Goal: Task Accomplishment & Management: Use online tool/utility

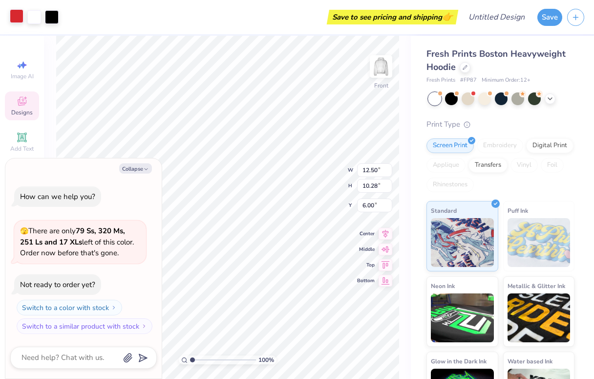
click at [17, 18] on div at bounding box center [17, 16] width 14 height 14
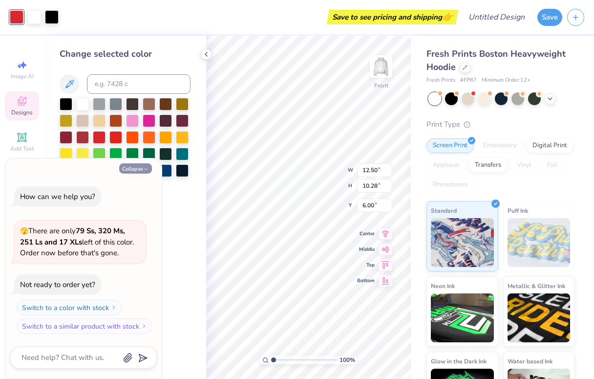
click at [143, 169] on button "Collapse" at bounding box center [135, 168] width 33 height 10
type textarea "x"
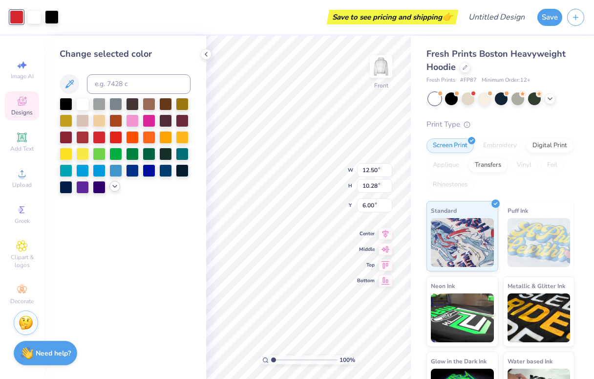
click at [110, 190] on div at bounding box center [114, 186] width 11 height 11
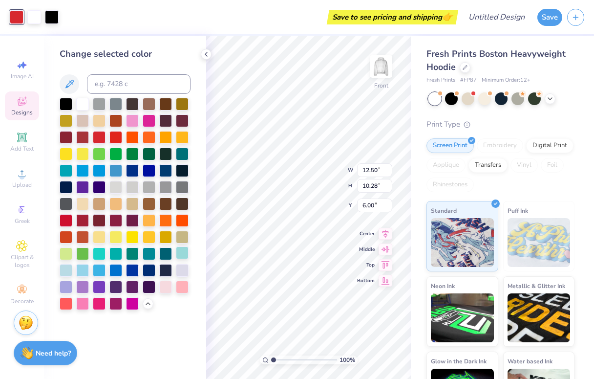
click at [180, 253] on div at bounding box center [182, 252] width 13 height 13
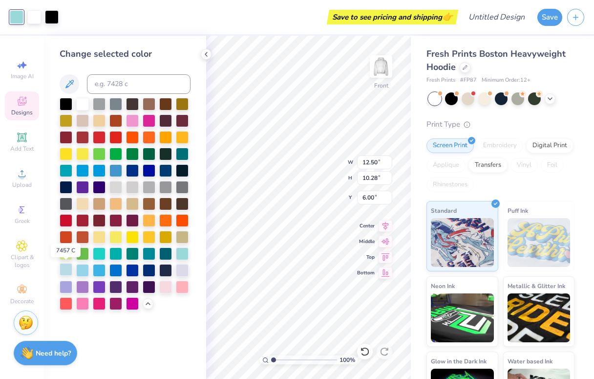
click at [66, 271] on div at bounding box center [66, 269] width 13 height 13
click at [81, 273] on div at bounding box center [82, 269] width 13 height 13
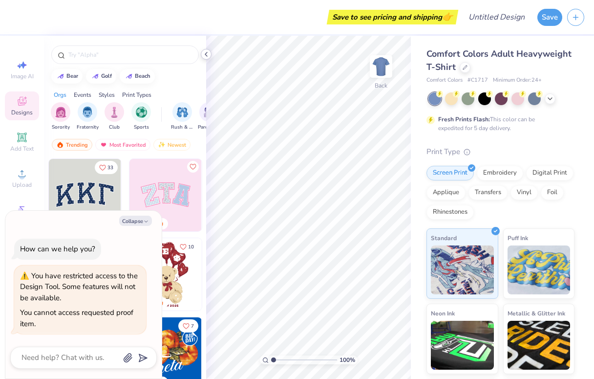
click at [208, 53] on icon at bounding box center [206, 54] width 8 height 8
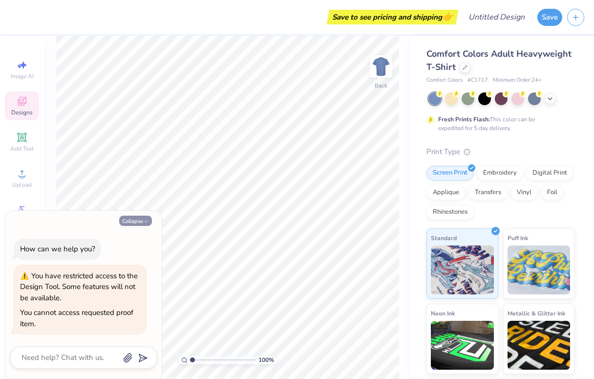
click at [148, 220] on icon "button" at bounding box center [146, 221] width 6 height 6
type textarea "x"
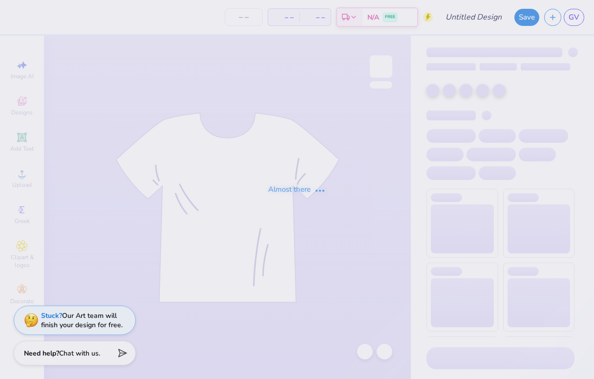
type input "f25 psp recruitment"
type input "60"
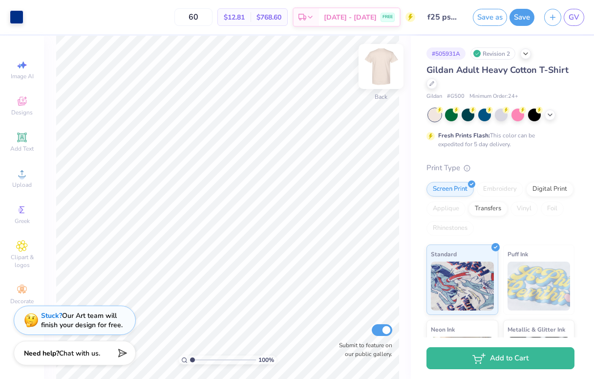
click at [378, 68] on img at bounding box center [380, 66] width 39 height 39
click at [24, 106] on icon at bounding box center [22, 101] width 12 height 12
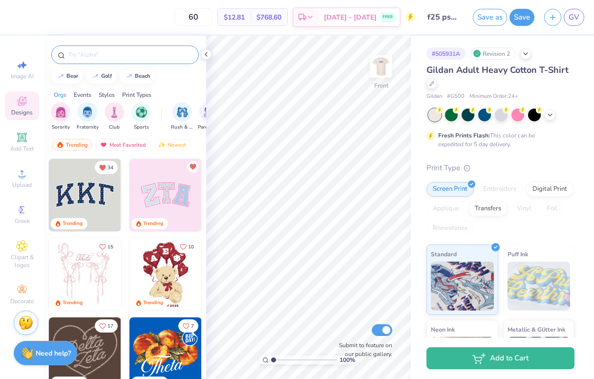
click at [135, 56] on input "text" at bounding box center [129, 55] width 125 height 10
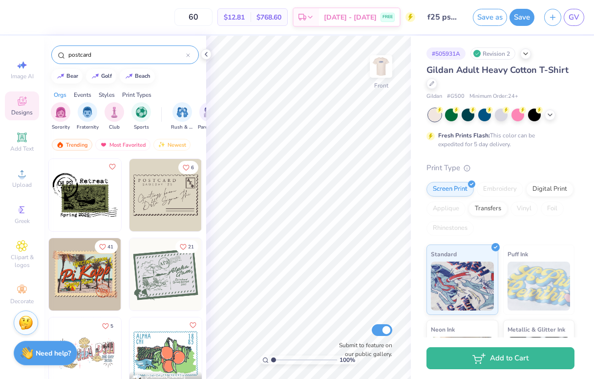
type input "postcard"
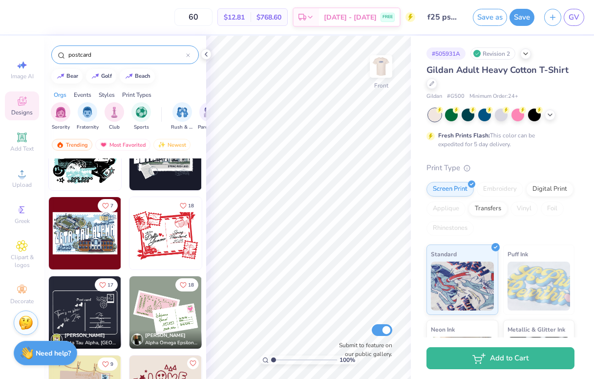
scroll to position [295, 0]
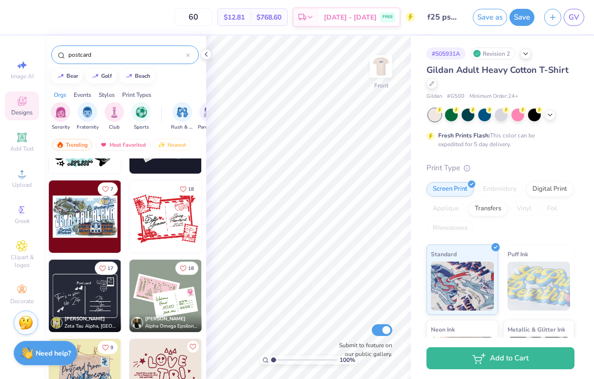
click at [157, 229] on img at bounding box center [165, 216] width 72 height 72
click at [19, 15] on div at bounding box center [17, 16] width 14 height 14
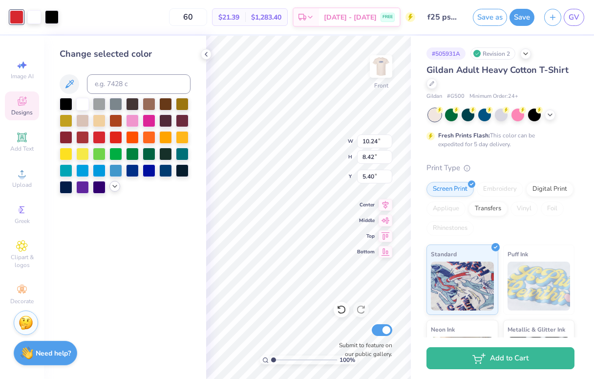
click at [115, 190] on icon at bounding box center [115, 186] width 8 height 8
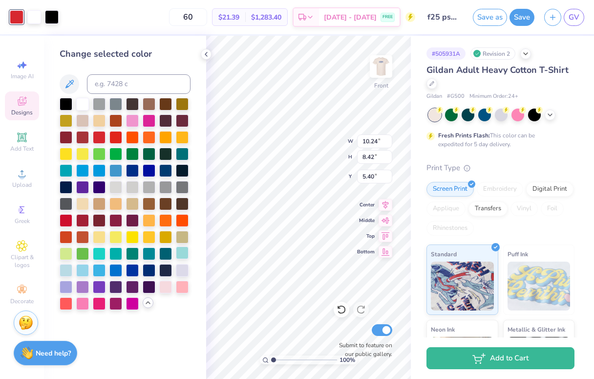
click at [178, 255] on div at bounding box center [182, 252] width 13 height 13
click at [70, 273] on div at bounding box center [66, 269] width 13 height 13
click at [84, 270] on div at bounding box center [82, 269] width 13 height 13
click at [130, 268] on div at bounding box center [132, 269] width 13 height 13
click at [86, 271] on div at bounding box center [82, 269] width 13 height 13
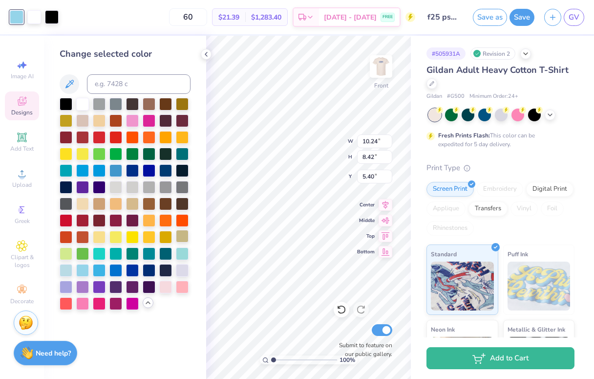
type input "6.84"
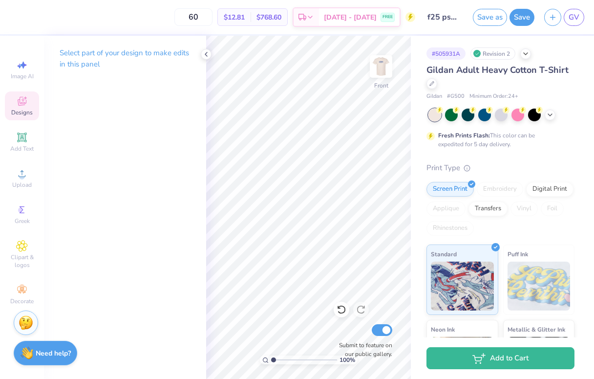
click at [20, 101] on icon at bounding box center [22, 101] width 12 height 12
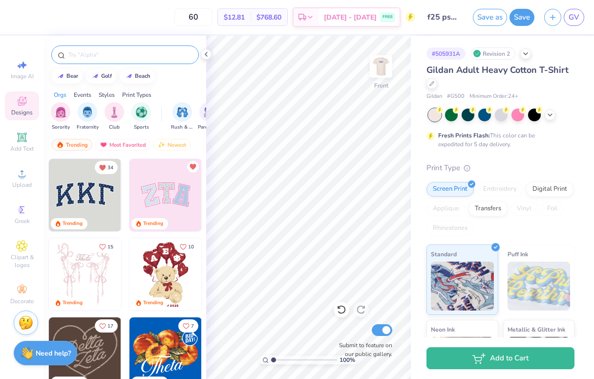
click at [97, 57] on input "text" at bounding box center [129, 55] width 125 height 10
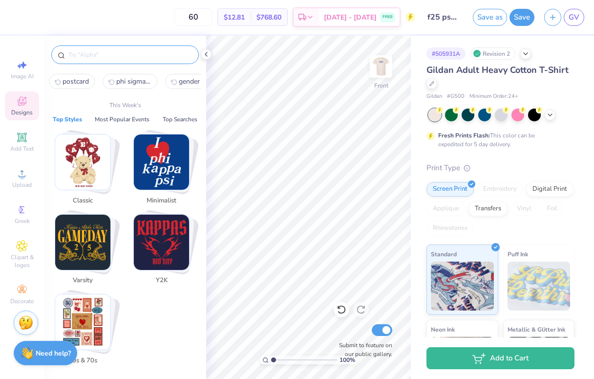
click at [85, 77] on span "postcard" at bounding box center [76, 81] width 26 height 9
type input "postcard"
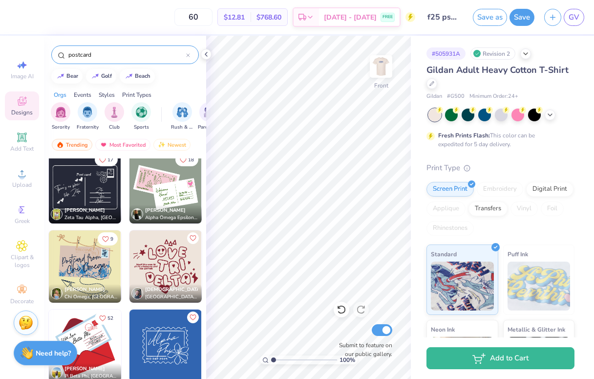
scroll to position [416, 0]
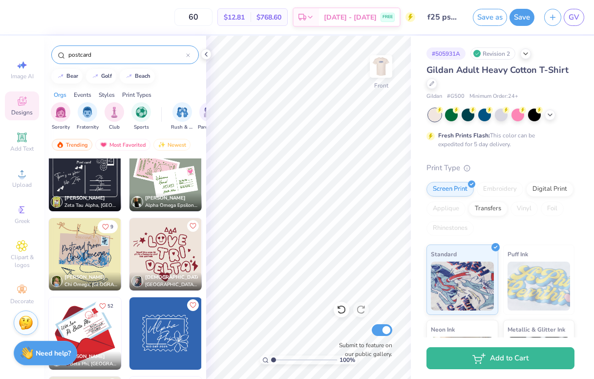
click at [88, 249] on img at bounding box center [85, 254] width 72 height 72
type input "8.65"
type input "9.97"
type input "7.12"
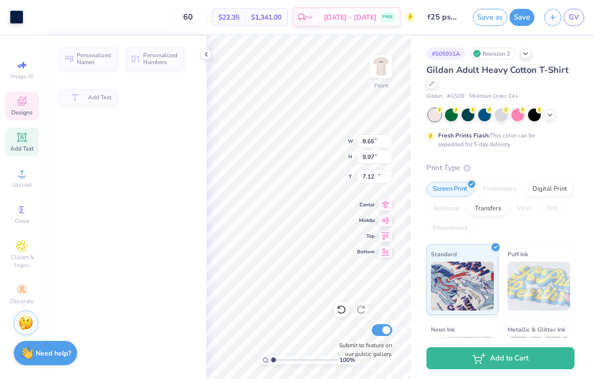
type input "6.05"
type input "2.00"
type input "10.12"
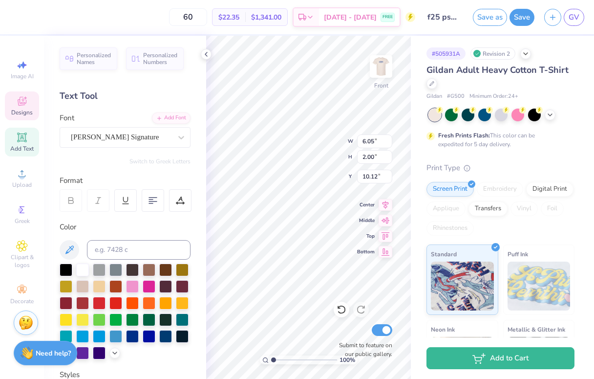
type input "6.07"
type input "1.94"
type input "11.63"
type textarea "Phi Sigma Pi"
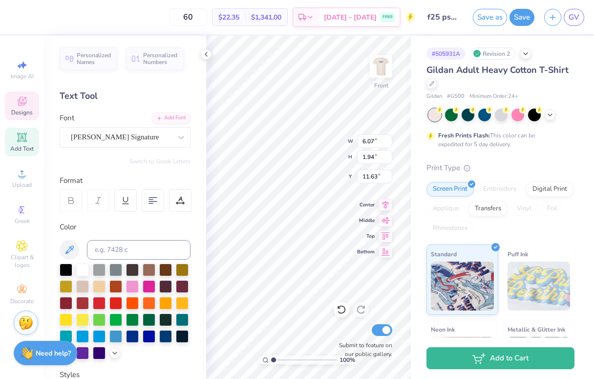
scroll to position [0, 1]
type input "2.61"
type input "0.50"
type input "9.37"
type input "3.24"
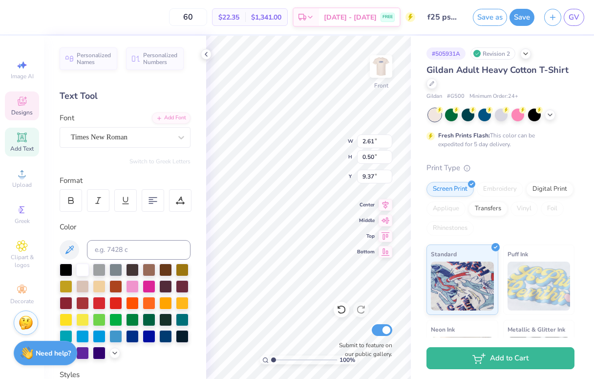
type input "1.41"
type input "15.65"
type textarea "Fall Reecruitment 2025"
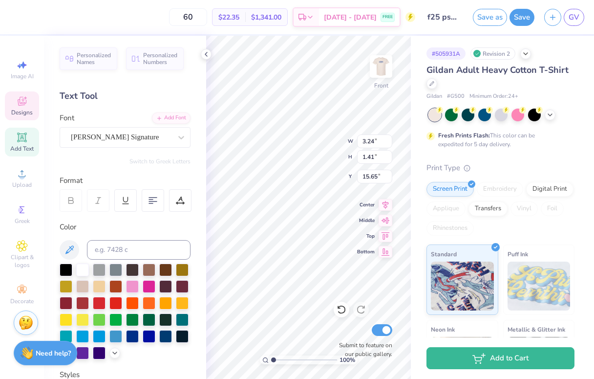
type input "7.67"
type input "4.30"
type input "12.05"
click at [16, 13] on div at bounding box center [17, 16] width 14 height 14
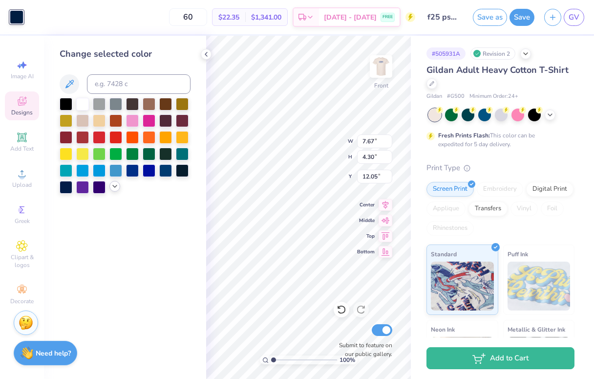
click at [115, 191] on div at bounding box center [114, 186] width 11 height 11
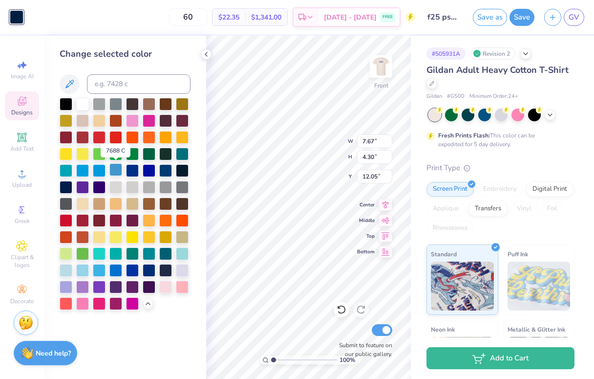
click at [119, 170] on div at bounding box center [115, 169] width 13 height 13
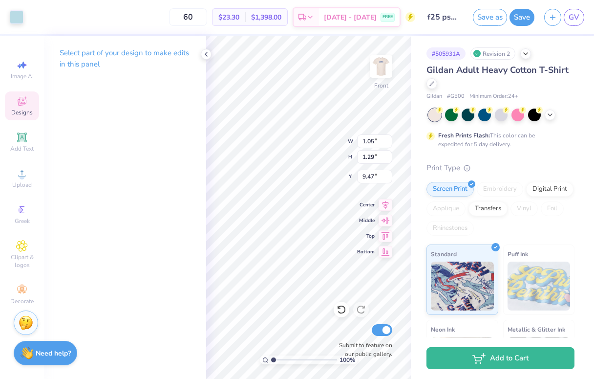
type input "7.94"
type input "5.15"
type input "8.85"
click at [13, 15] on div at bounding box center [17, 16] width 14 height 14
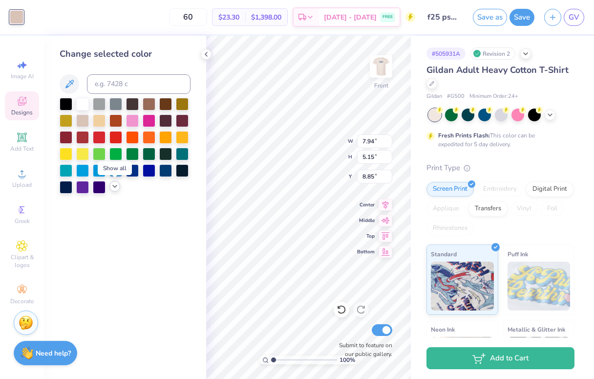
click at [113, 189] on icon at bounding box center [115, 186] width 8 height 8
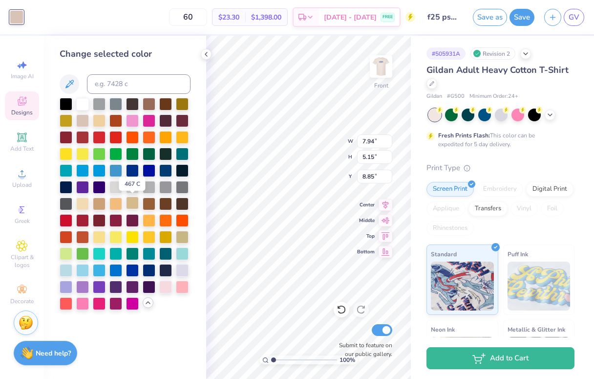
click at [133, 204] on div at bounding box center [132, 202] width 13 height 13
click at [88, 207] on div at bounding box center [82, 202] width 13 height 13
click at [116, 192] on div at bounding box center [115, 186] width 13 height 13
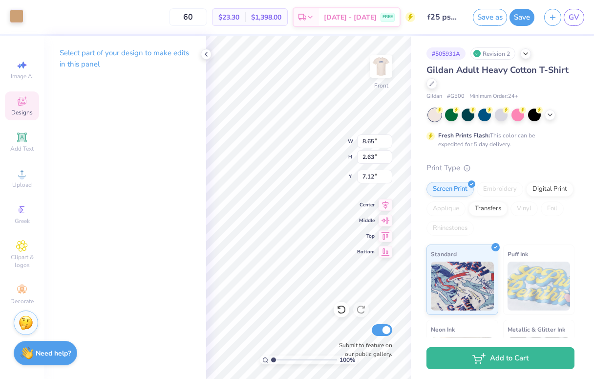
click at [10, 19] on div at bounding box center [17, 16] width 14 height 14
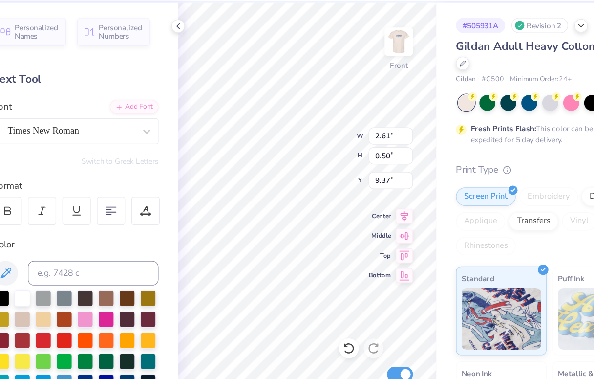
type input "3.07"
type input "0.93"
type input "8.24"
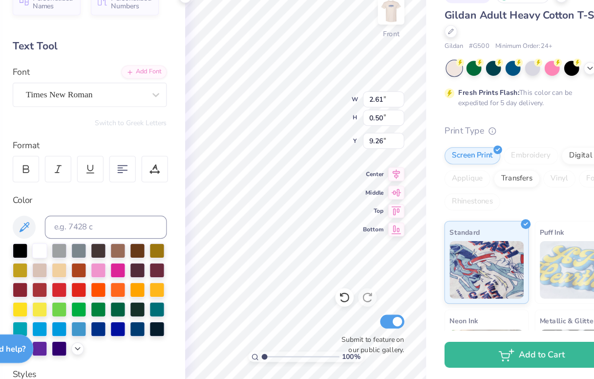
scroll to position [0, 0]
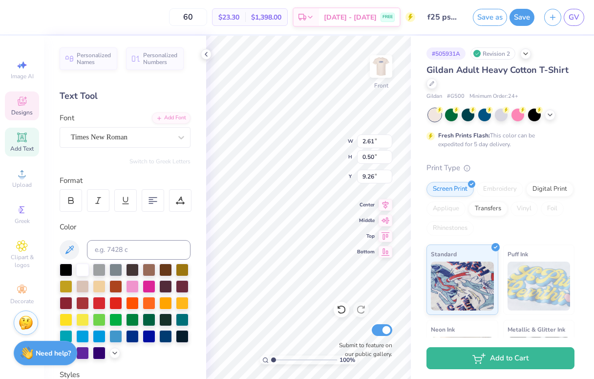
type input "6.05"
type input "2.00"
type input "10.12"
type input "7.39"
type input "2.57"
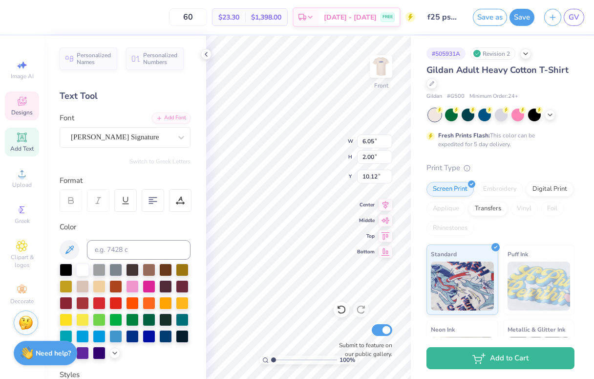
type input "11.12"
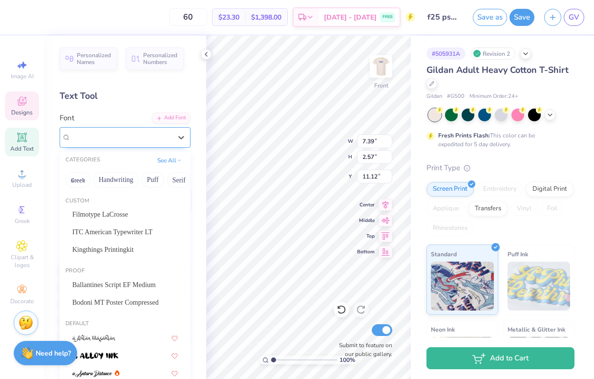
click at [148, 128] on div "[PERSON_NAME] Signature" at bounding box center [125, 137] width 131 height 21
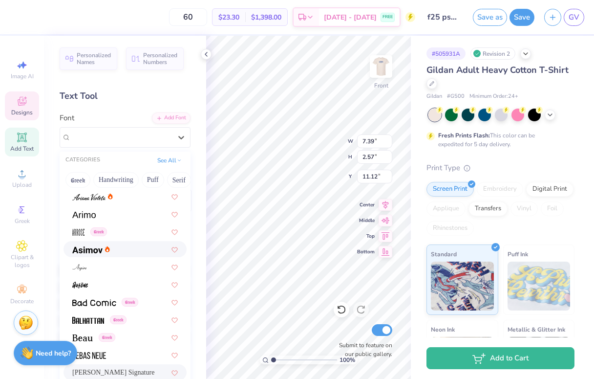
scroll to position [430, 0]
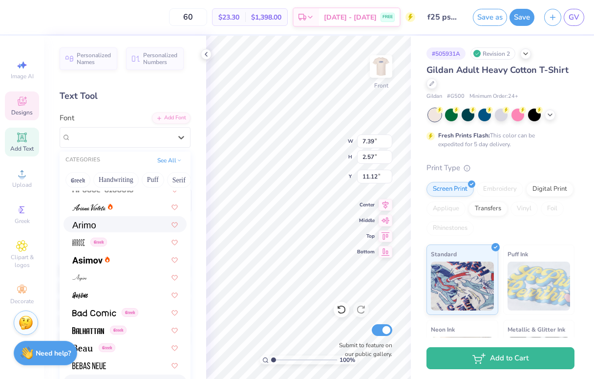
click at [104, 227] on div at bounding box center [125, 224] width 106 height 10
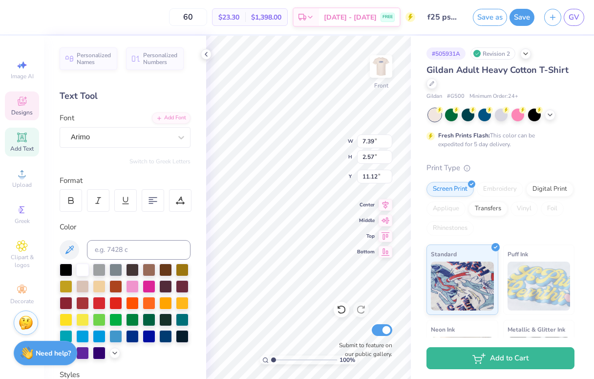
type input "4.99"
type input "1.28"
type input "11.89"
click at [94, 141] on div "Arimo" at bounding box center [121, 136] width 103 height 15
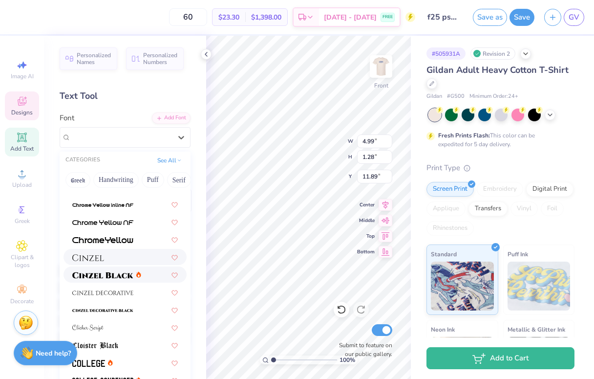
scroll to position [1243, 0]
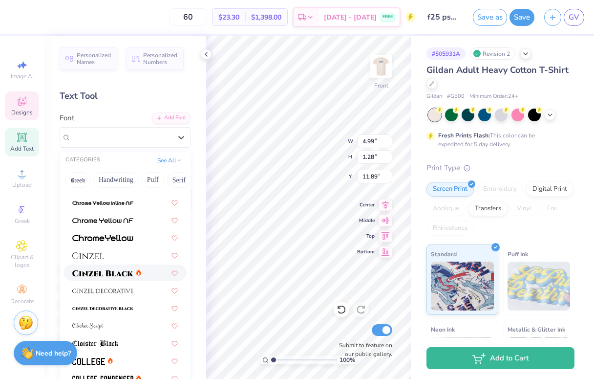
click at [88, 269] on span at bounding box center [102, 272] width 61 height 10
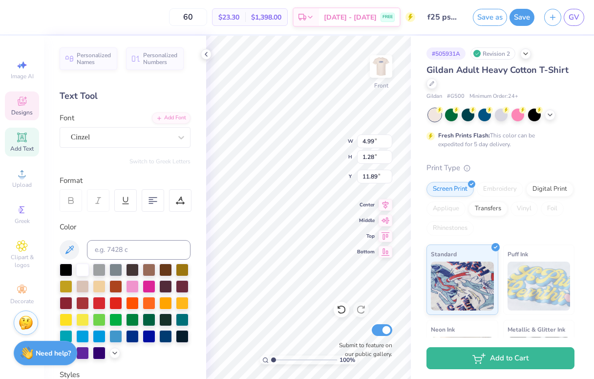
type input "5.83"
type input "1.30"
type input "12.01"
click at [374, 71] on img at bounding box center [380, 66] width 39 height 39
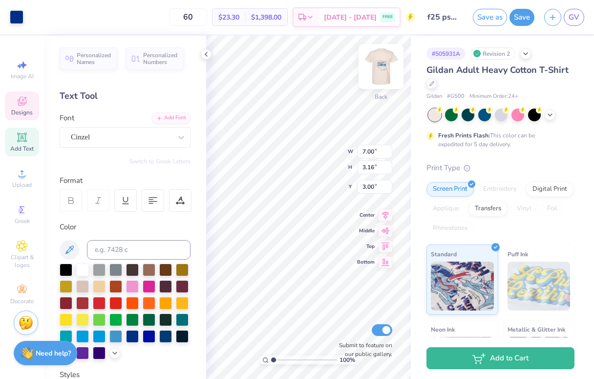
click at [382, 72] on img at bounding box center [380, 66] width 39 height 39
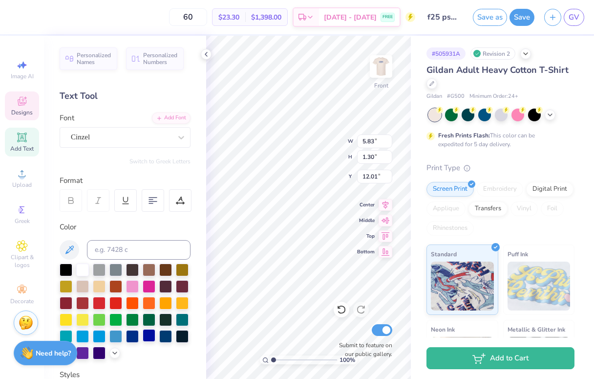
click at [151, 338] on div at bounding box center [149, 335] width 13 height 13
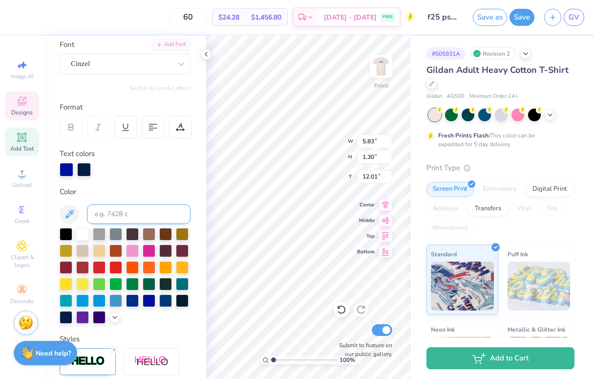
scroll to position [74, 0]
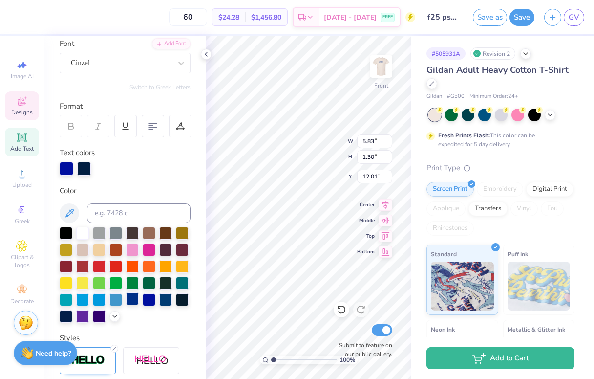
click at [134, 302] on div at bounding box center [132, 298] width 13 height 13
click at [123, 64] on div "Cinzel" at bounding box center [121, 62] width 103 height 15
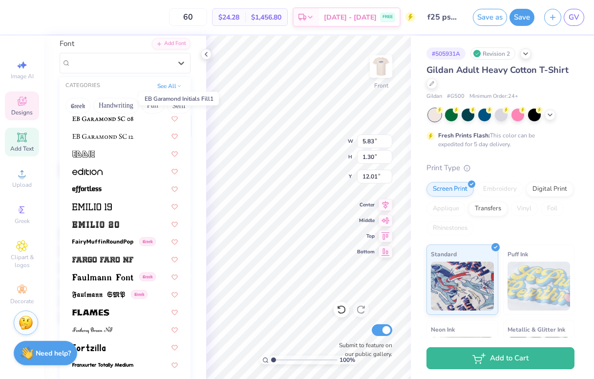
scroll to position [2058, 0]
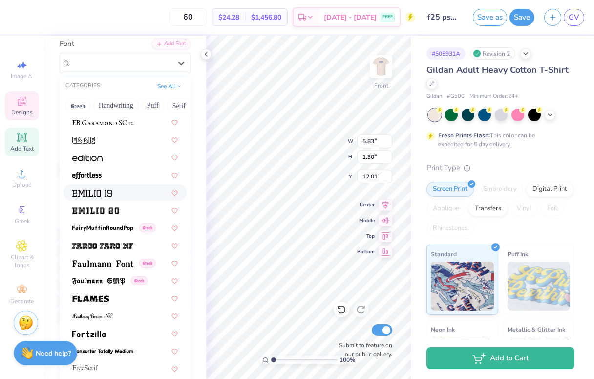
click at [118, 189] on div at bounding box center [125, 192] width 106 height 10
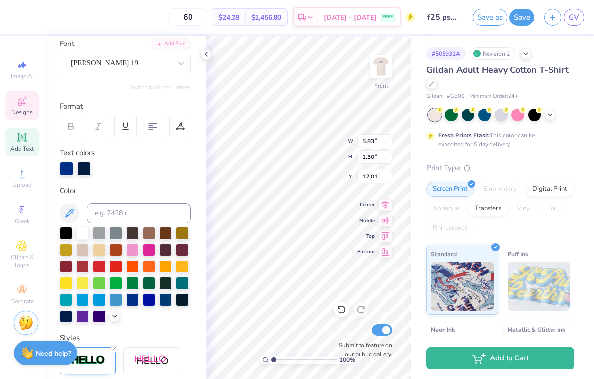
type input "6.75"
type input "1.66"
type input "11.69"
click at [120, 64] on div "[PERSON_NAME] 19" at bounding box center [121, 62] width 103 height 15
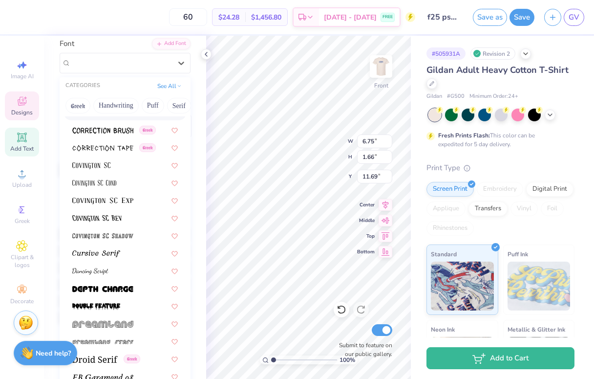
scroll to position [1646, 0]
click at [114, 164] on div at bounding box center [125, 164] width 106 height 10
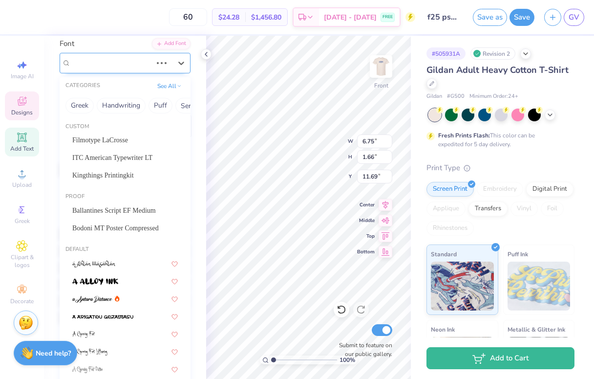
click at [130, 56] on div at bounding box center [111, 62] width 81 height 13
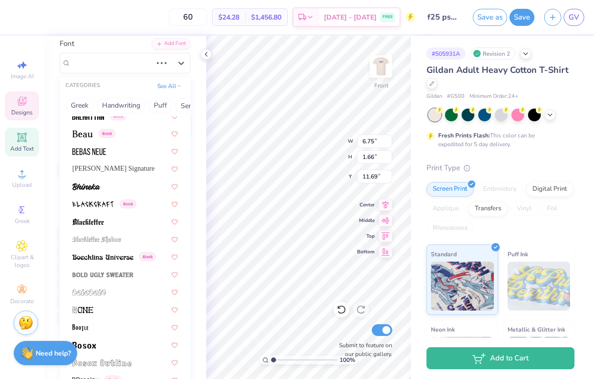
scroll to position [862, 0]
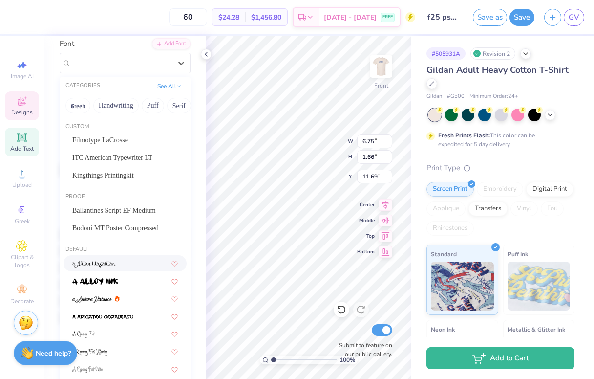
type input "4.31"
type input "1.13"
type input "12.02"
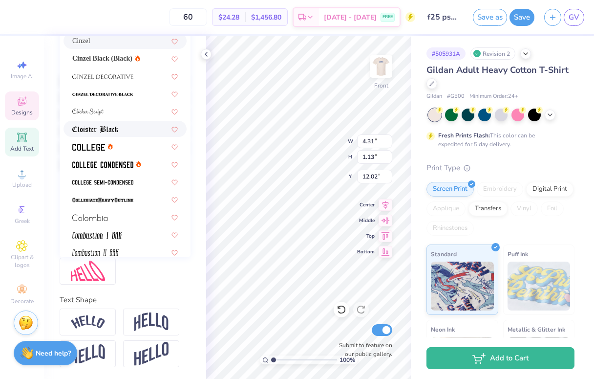
scroll to position [1253, 0]
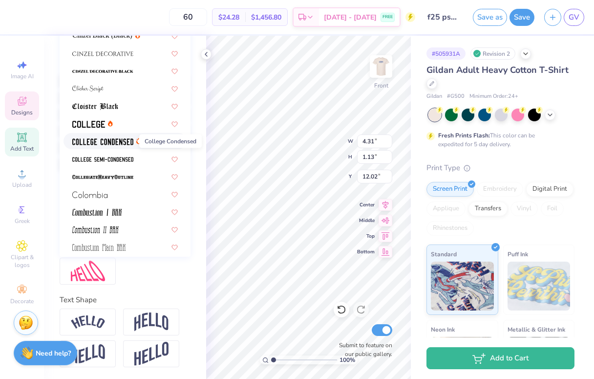
click at [116, 146] on span at bounding box center [102, 141] width 61 height 10
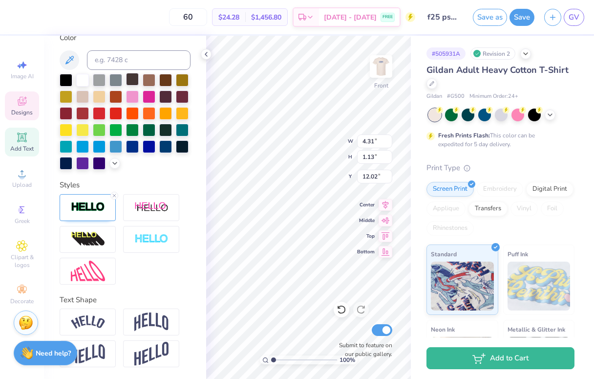
type input "3.70"
type input "1.08"
type input "12.10"
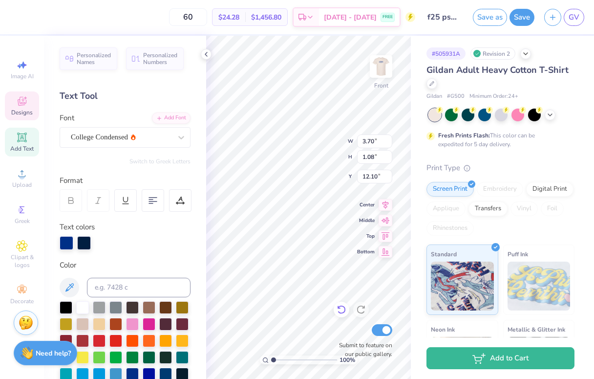
click at [341, 310] on icon at bounding box center [342, 309] width 10 height 10
type input "4.31"
type input "1.13"
type input "12.02"
type input "5.86"
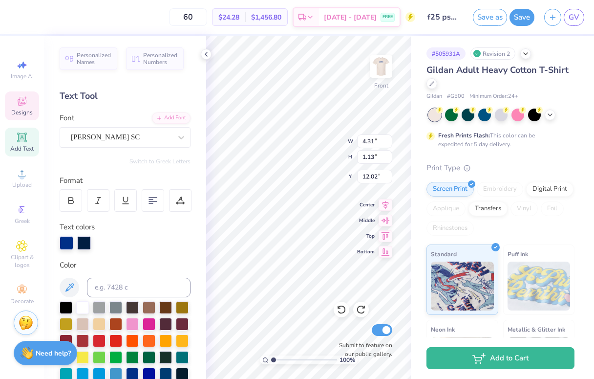
type input "1.53"
type input "11.84"
type input "6.05"
type input "2.00"
type input "10.04"
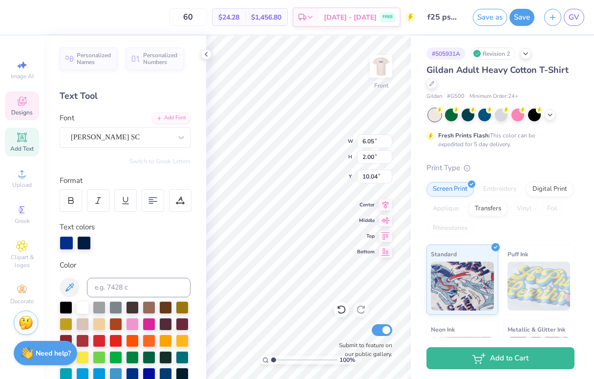
type input "5.86"
type input "1.53"
type input "11.84"
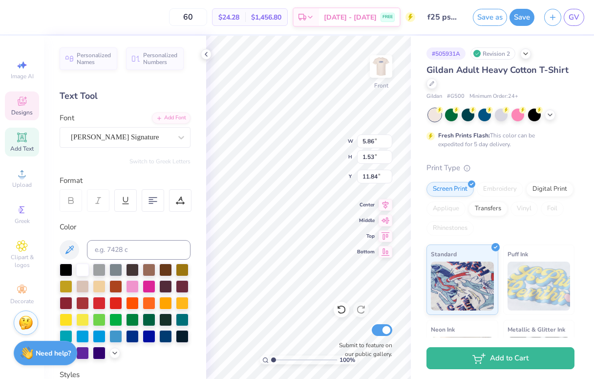
type input "6.05"
type input "2.00"
type input "10.04"
click at [164, 143] on div at bounding box center [121, 136] width 101 height 13
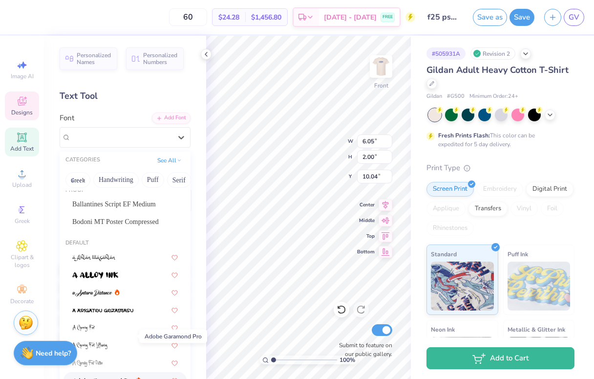
scroll to position [21, 0]
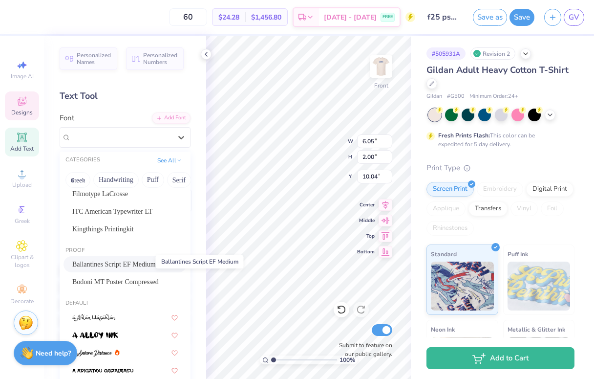
click at [90, 263] on span "Ballantines Script EF Medium" at bounding box center [114, 264] width 84 height 10
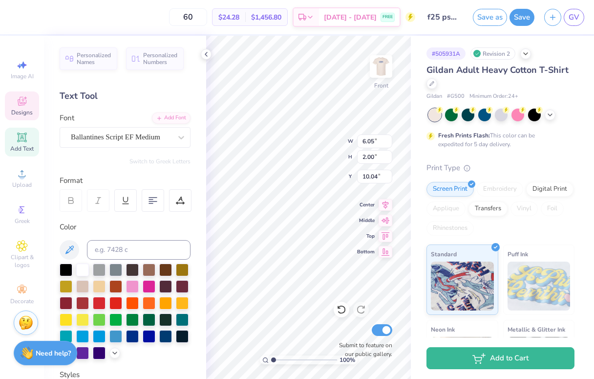
type input "3.55"
type input "0.85"
type input "10.55"
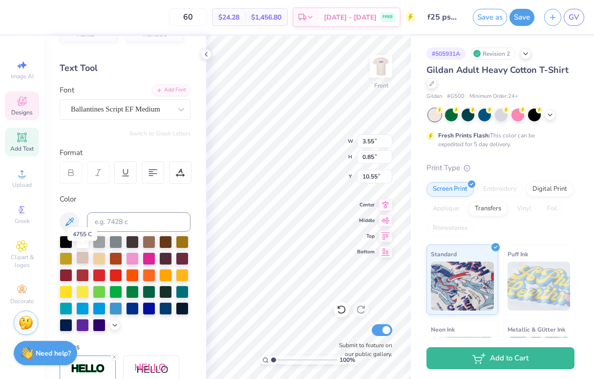
scroll to position [39, 0]
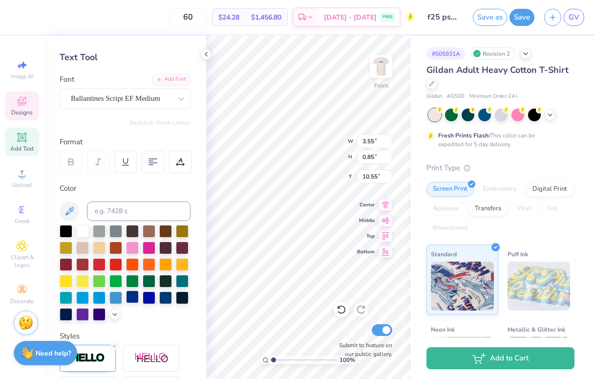
click at [131, 303] on div at bounding box center [132, 296] width 13 height 13
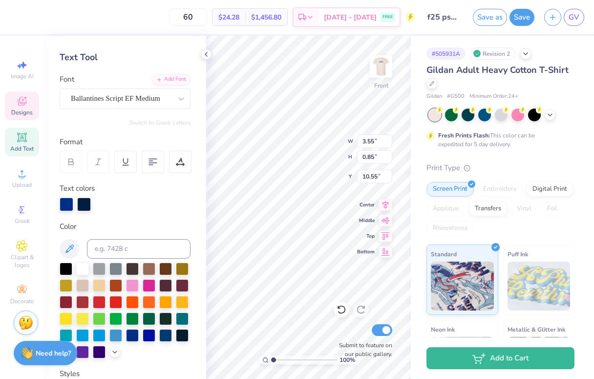
type input "7.94"
type input "5.15"
type input "8.85"
type input "5.86"
type input "1.53"
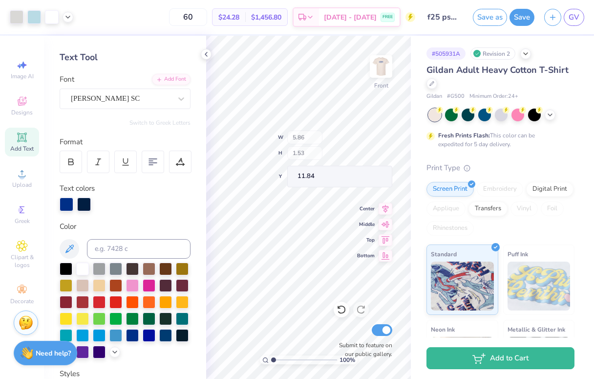
type input "11.40"
click at [27, 112] on span "Designs" at bounding box center [21, 112] width 21 height 8
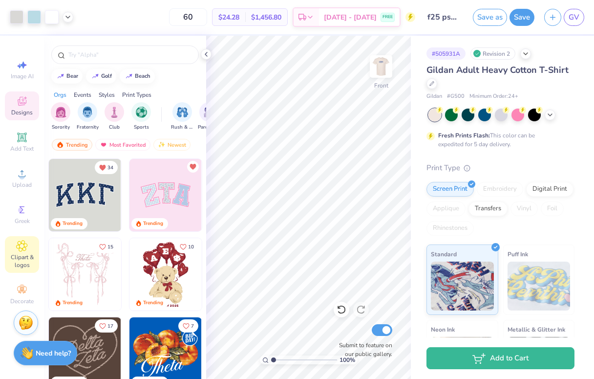
click at [20, 248] on icon at bounding box center [22, 245] width 11 height 11
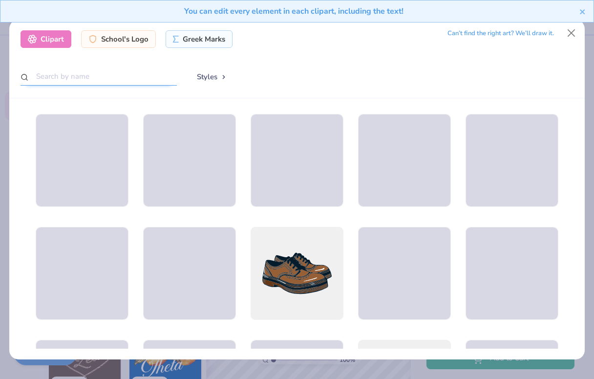
click at [99, 81] on input "text" at bounding box center [99, 76] width 156 height 18
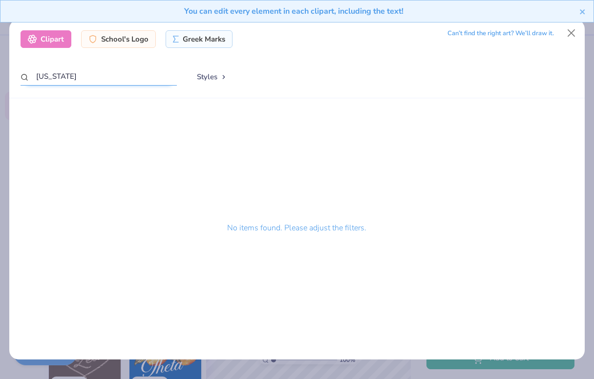
drag, startPoint x: 133, startPoint y: 79, endPoint x: 22, endPoint y: 73, distance: 111.1
click at [22, 73] on div "[US_STATE]" at bounding box center [99, 76] width 156 height 19
type input "hen"
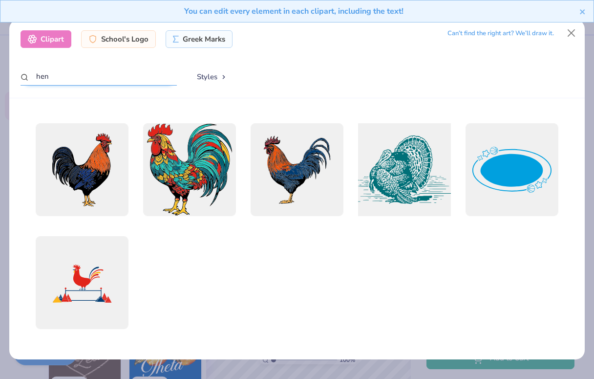
scroll to position [0, 0]
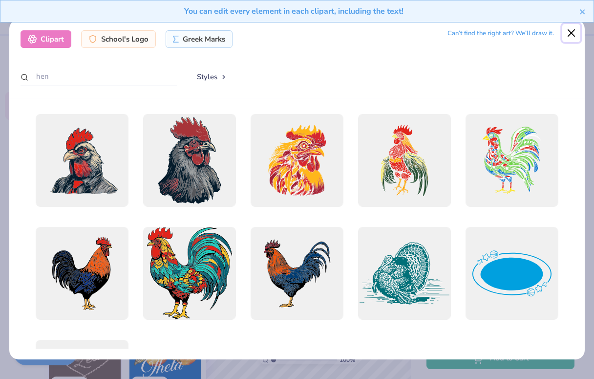
click at [572, 32] on button "Close" at bounding box center [571, 33] width 19 height 19
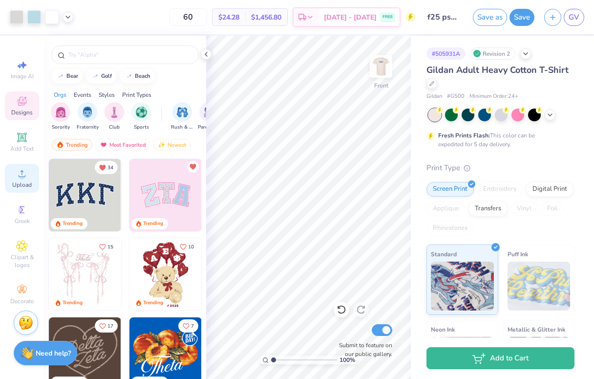
click at [23, 182] on span "Upload" at bounding box center [22, 185] width 20 height 8
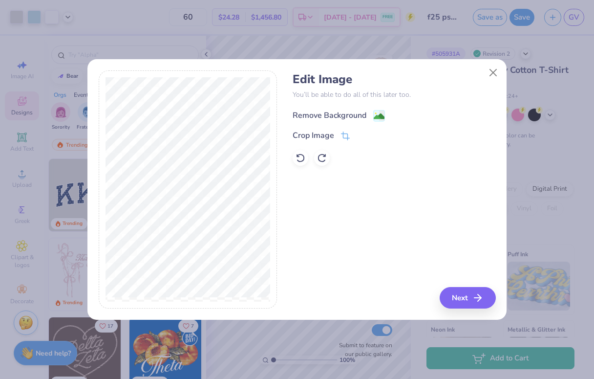
click at [380, 114] on image at bounding box center [379, 116] width 11 height 11
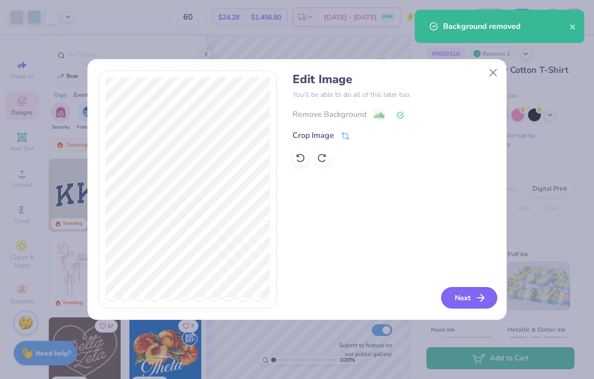
click at [467, 300] on button "Next" at bounding box center [469, 297] width 56 height 21
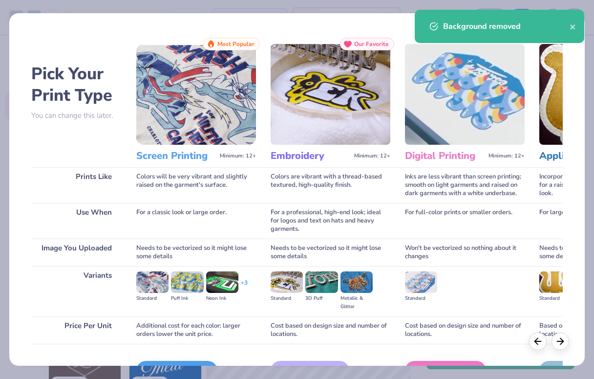
click at [576, 27] on div "Background removed" at bounding box center [500, 26] width 170 height 33
click at [573, 27] on icon "close" at bounding box center [572, 26] width 5 height 5
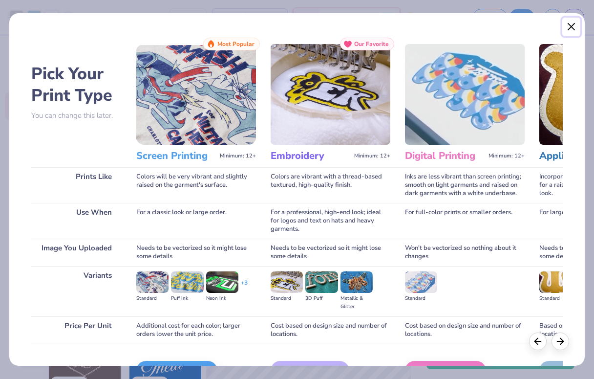
click at [566, 29] on button "Close" at bounding box center [571, 27] width 19 height 19
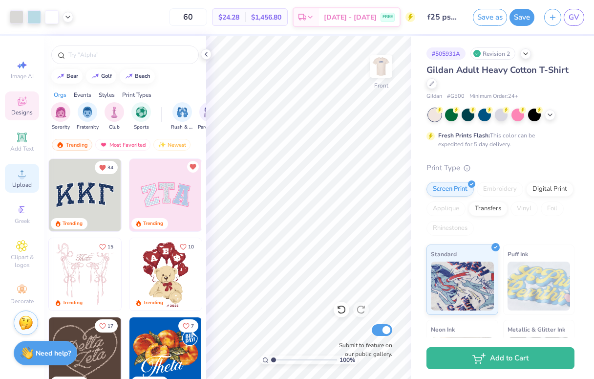
click at [21, 176] on circle at bounding box center [21, 176] width 5 height 5
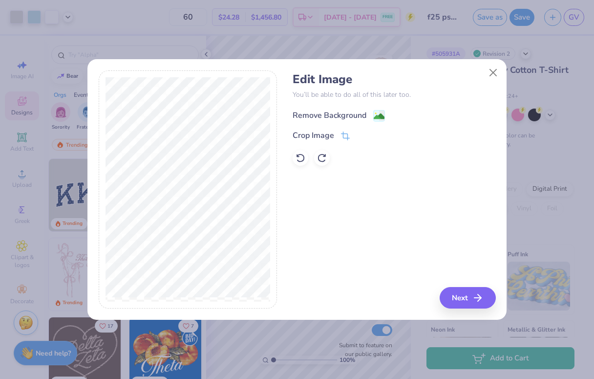
click at [384, 111] on div "Remove Background" at bounding box center [394, 114] width 203 height 12
click at [382, 117] on image at bounding box center [379, 116] width 11 height 11
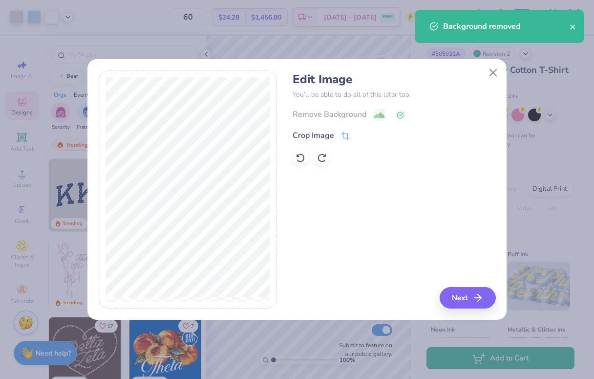
click at [458, 286] on div "Edit Image You’ll be able to do all of this later too. Remove Background Crop I…" at bounding box center [394, 189] width 203 height 238
click at [458, 292] on button "Next" at bounding box center [469, 297] width 56 height 21
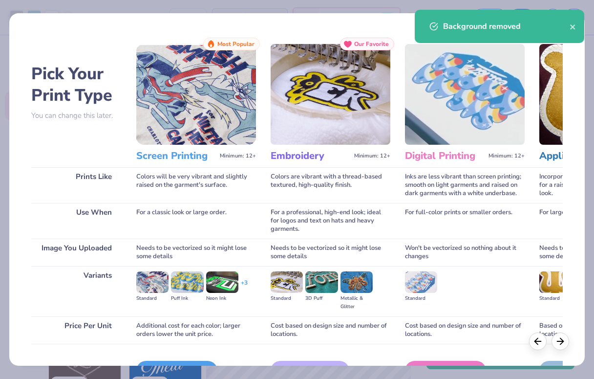
scroll to position [60, 0]
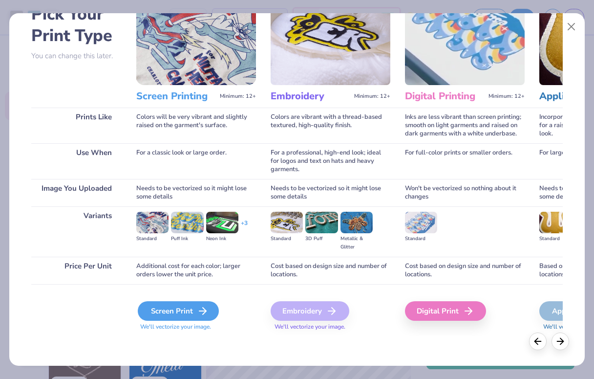
click at [192, 310] on div "Screen Print" at bounding box center [178, 311] width 81 height 20
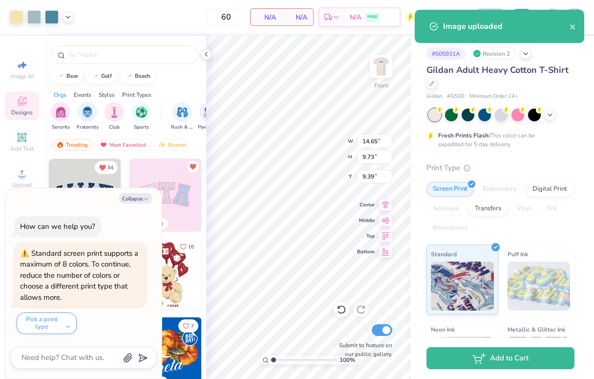
type textarea "x"
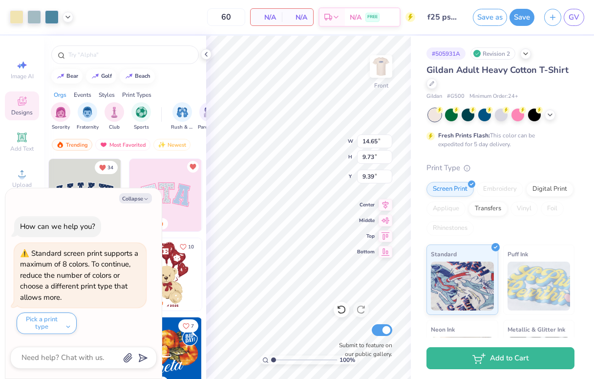
type input "5.14"
type input "3.41"
type input "15.70"
type textarea "x"
type input "7.14"
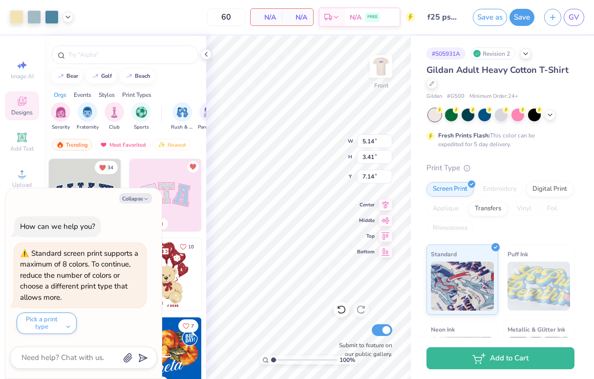
type textarea "x"
type input "3.67"
type input "2.44"
type input "8.11"
type textarea "x"
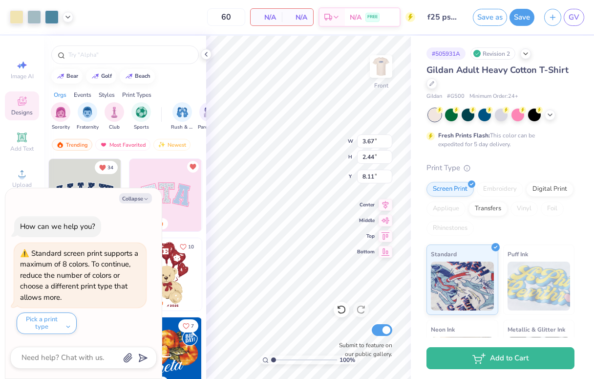
type input "14.25"
type textarea "x"
type input "7.67"
type input "4.30"
type input "12.05"
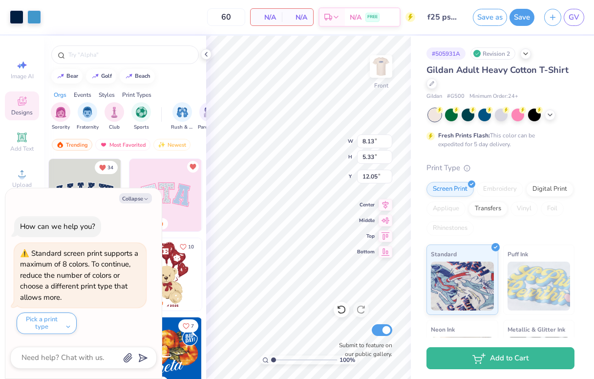
type textarea "x"
type input "12.17"
type textarea "x"
type input "5.86"
type input "1.53"
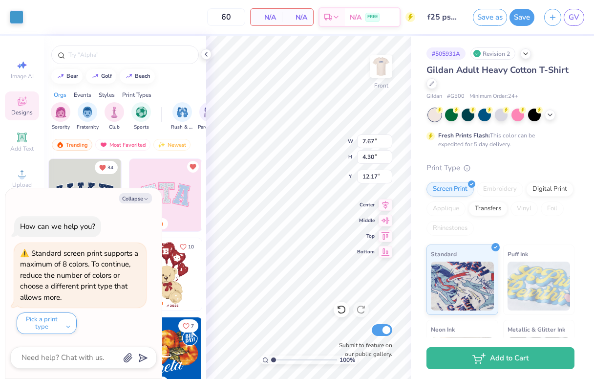
type input "11.40"
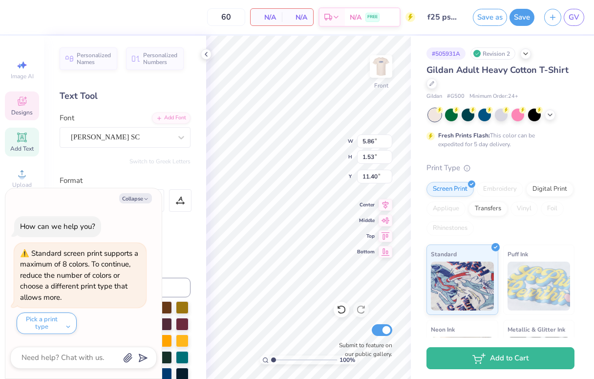
type textarea "x"
type input "7.67"
type input "4.30"
type input "12.17"
type textarea "x"
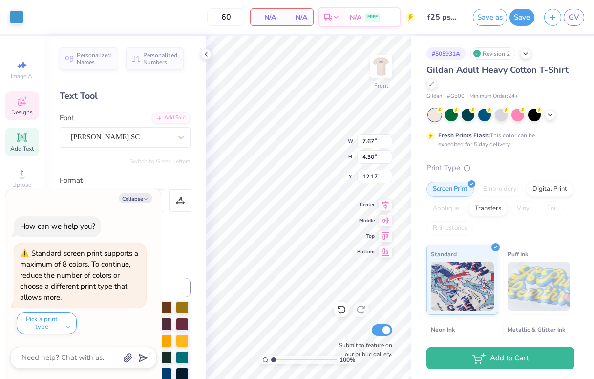
type input "7.84"
type input "2.71"
type input "11.25"
type textarea "x"
type input "11.54"
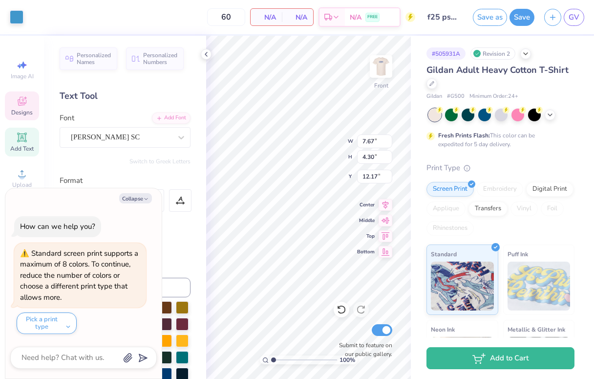
type textarea "x"
type input "3.67"
type input "2.44"
type input "14.25"
type textarea "x"
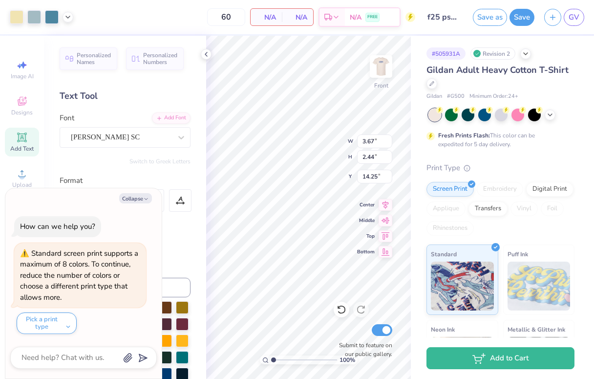
type input "12.77"
type textarea "x"
type input "7.94"
type input "5.15"
type input "8.85"
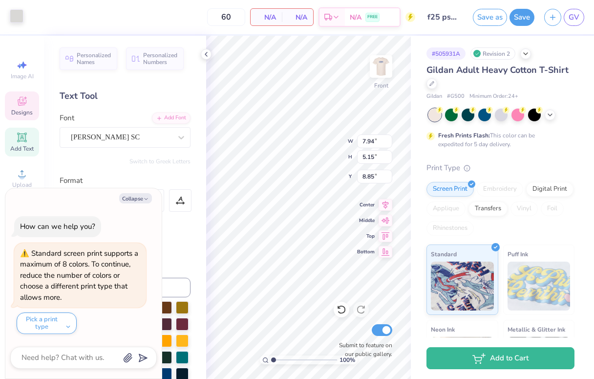
click at [19, 18] on div at bounding box center [17, 16] width 14 height 14
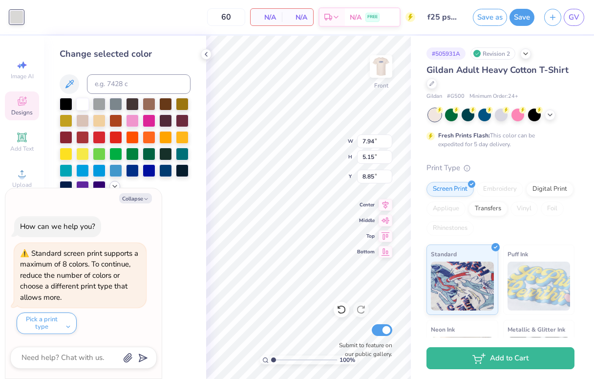
click at [116, 186] on icon at bounding box center [115, 186] width 8 height 8
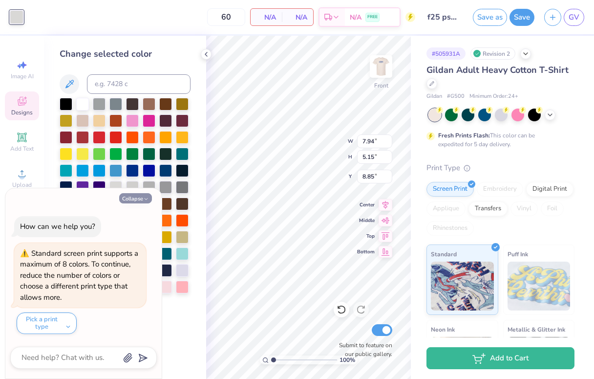
click at [144, 199] on icon "button" at bounding box center [146, 199] width 6 height 6
type textarea "x"
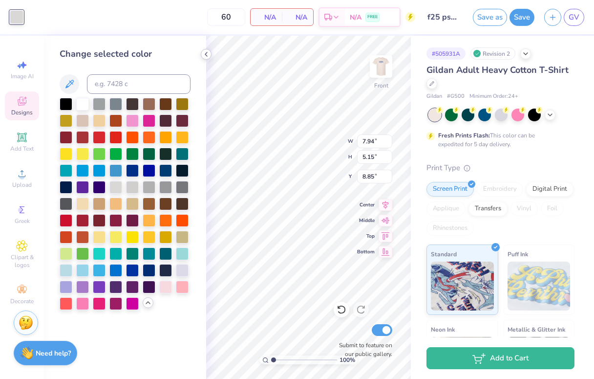
click at [209, 55] on icon at bounding box center [206, 54] width 8 height 8
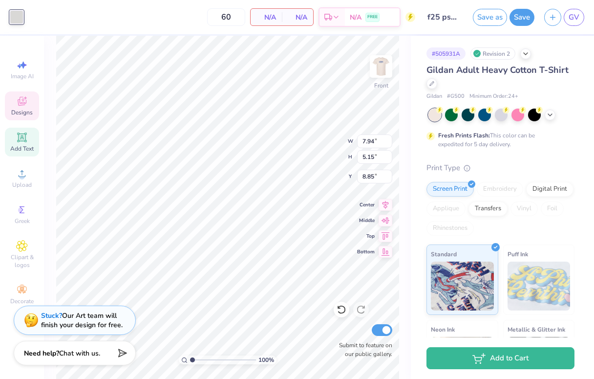
click at [22, 146] on span "Add Text" at bounding box center [21, 149] width 23 height 8
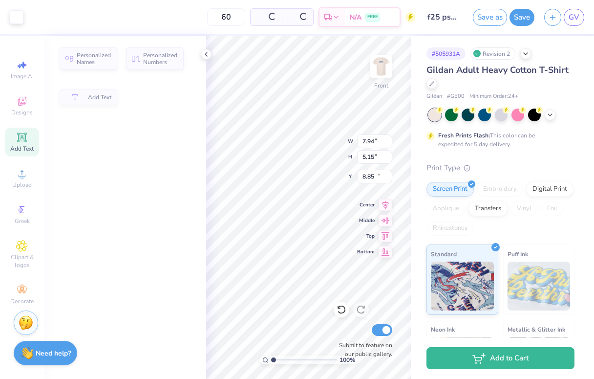
type input "5.91"
type input "1.71"
type input "13.39"
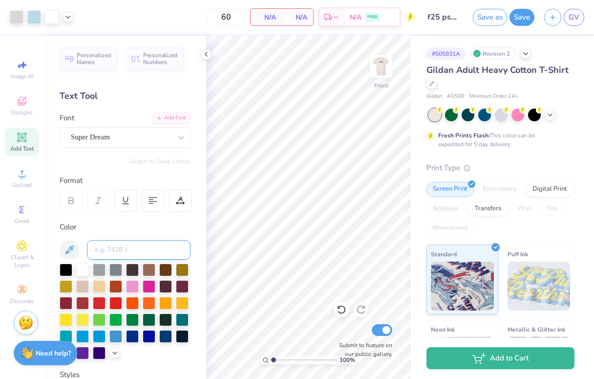
click at [106, 257] on input at bounding box center [139, 250] width 104 height 20
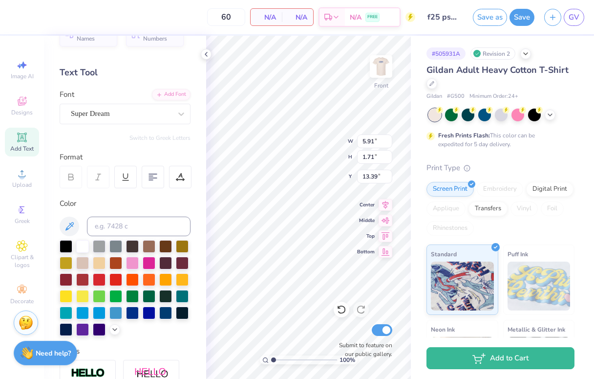
type input "6.84"
type textarea "UD"
click at [120, 312] on div at bounding box center [115, 311] width 13 height 13
click at [114, 328] on polyline at bounding box center [115, 328] width 4 height 2
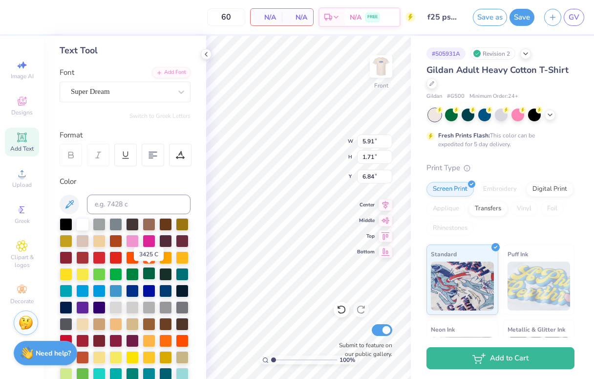
scroll to position [60, 0]
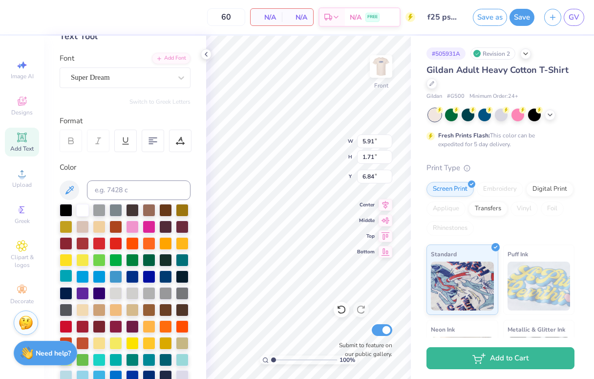
click at [67, 273] on div at bounding box center [66, 275] width 13 height 13
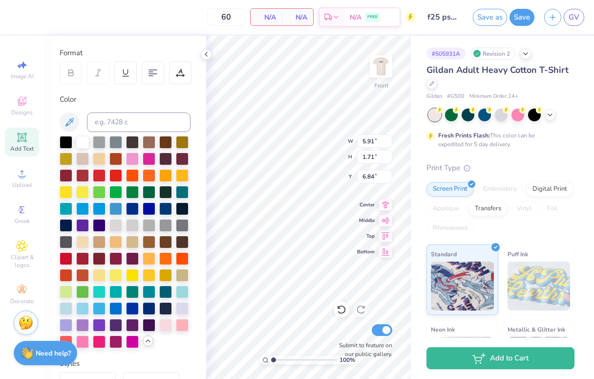
scroll to position [130, 0]
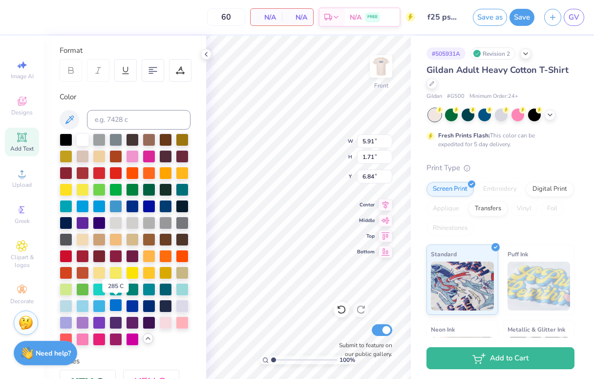
click at [115, 304] on div at bounding box center [115, 304] width 13 height 13
click at [181, 302] on div at bounding box center [182, 304] width 13 height 13
click at [183, 292] on div at bounding box center [182, 288] width 13 height 13
click at [85, 237] on div at bounding box center [82, 238] width 13 height 13
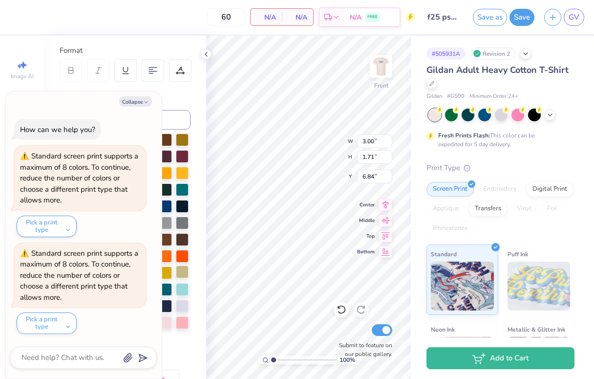
click at [137, 101] on button "Collapse" at bounding box center [135, 101] width 33 height 10
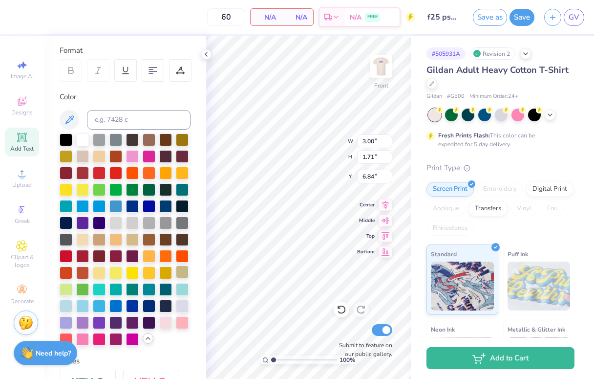
type textarea "x"
click at [184, 270] on div at bounding box center [182, 271] width 13 height 13
type input "13.39"
type input "3.09"
type input "1.99"
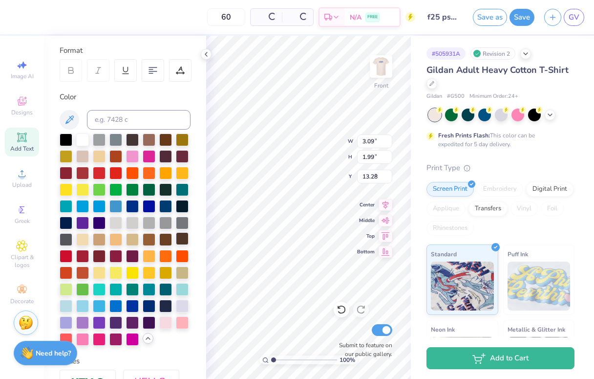
type input "8.05"
type textarea "Fall Recruitment"
type input "12.71"
type input "3.23"
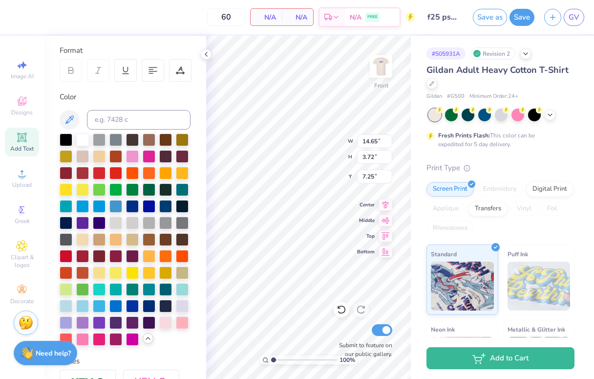
type input "7.24"
type input "12.77"
type input "1.44"
type input "8.06"
click at [177, 67] on icon at bounding box center [180, 70] width 9 height 9
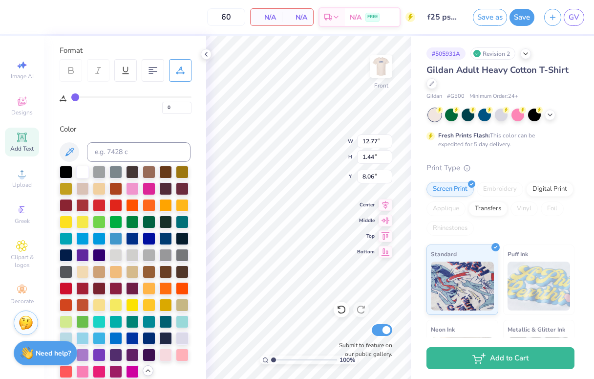
type input "2"
type input "4"
type input "8"
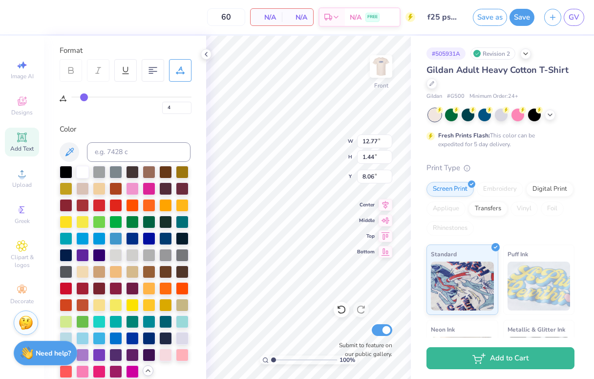
type input "8"
type input "12"
type input "19"
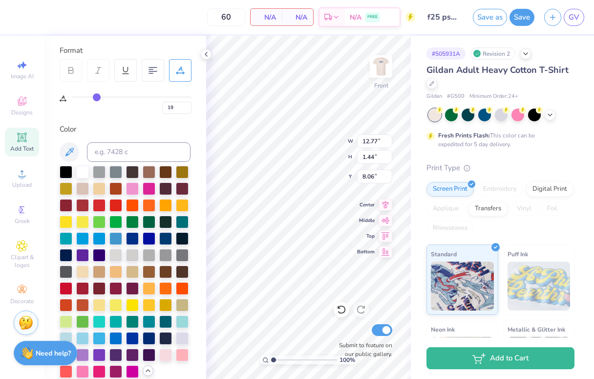
type input "22"
type input "23"
drag, startPoint x: 77, startPoint y: 97, endPoint x: 100, endPoint y: 97, distance: 22.5
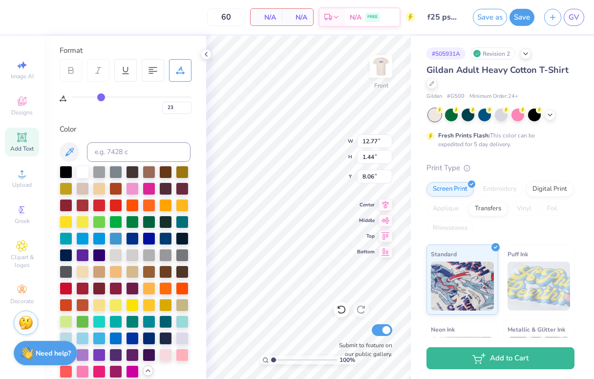
click at [100, 97] on input "range" at bounding box center [131, 96] width 120 height 1
type input "23"
type input "19"
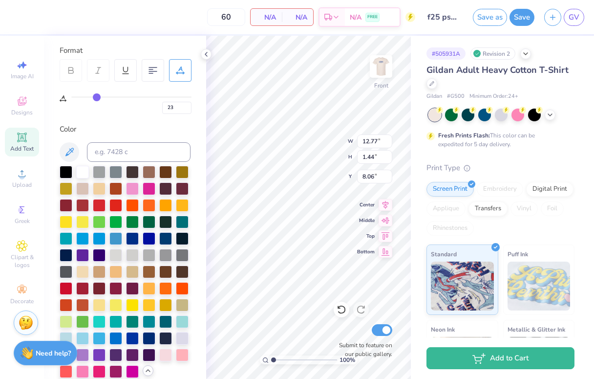
type input "19"
type input "18"
type input "17"
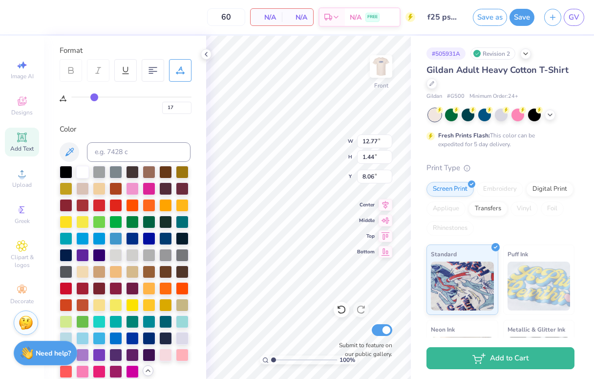
type input "15"
type input "14"
type input "12"
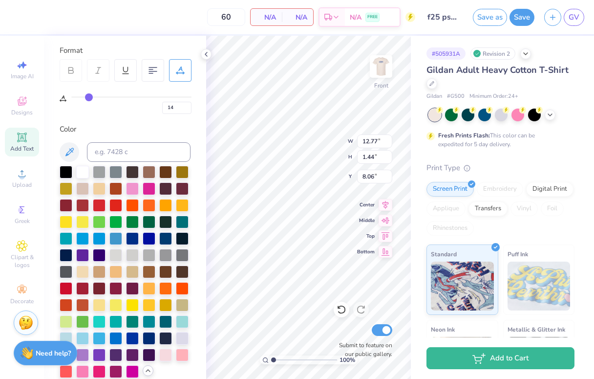
type input "12"
type input "11"
type input "10"
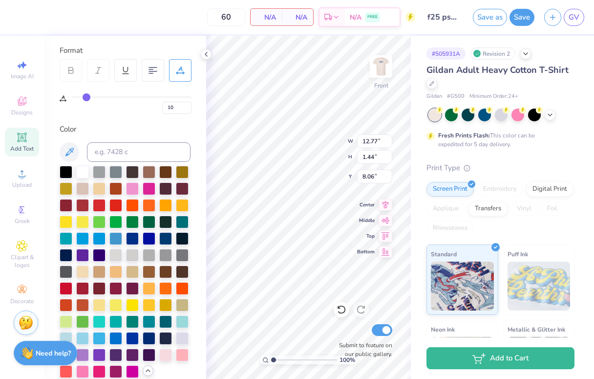
type input "9"
type input "8"
type input "7"
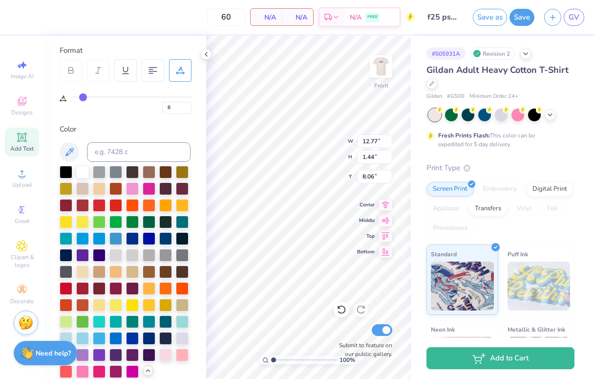
type input "7"
type input "6"
type input "5"
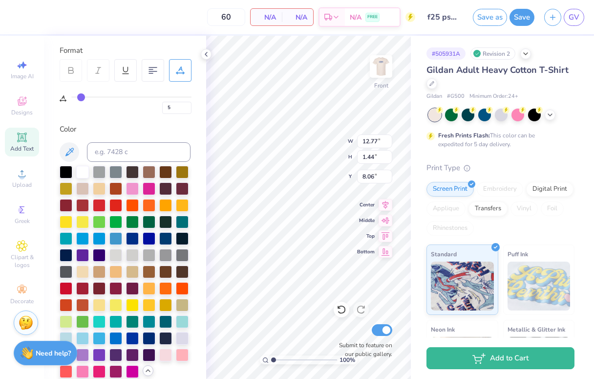
drag, startPoint x: 96, startPoint y: 96, endPoint x: 81, endPoint y: 95, distance: 15.7
type input "5"
click at [81, 96] on input "range" at bounding box center [131, 96] width 120 height 1
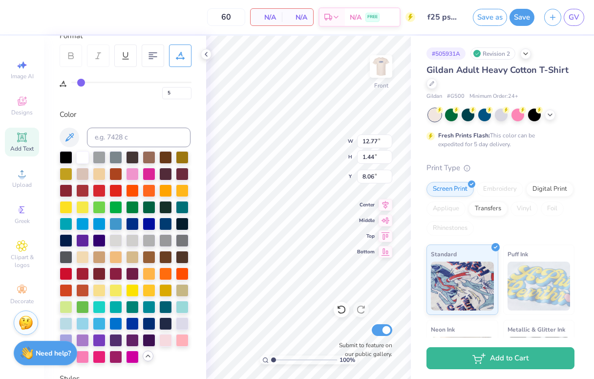
scroll to position [152, 0]
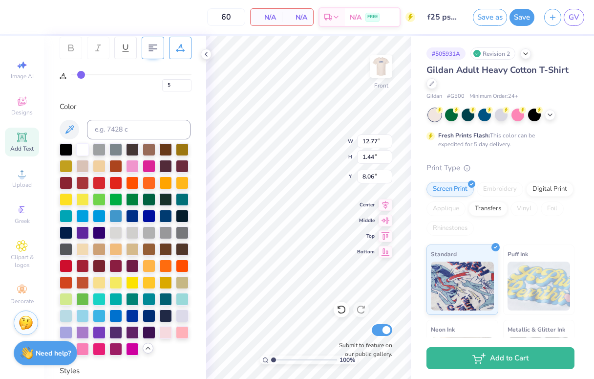
click at [156, 49] on 380 at bounding box center [153, 49] width 8 height 0
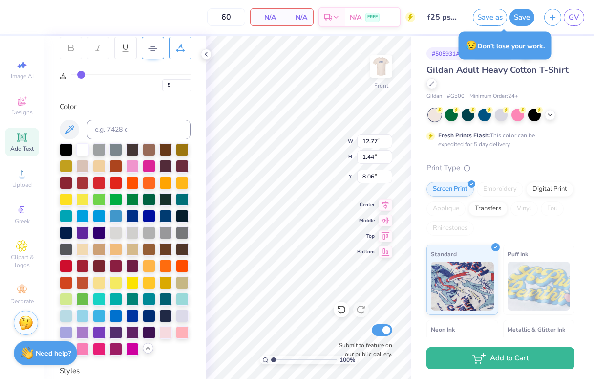
click at [156, 49] on icon at bounding box center [152, 47] width 9 height 9
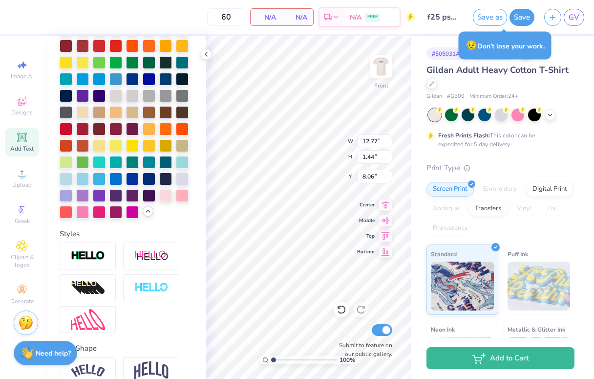
scroll to position [338, 0]
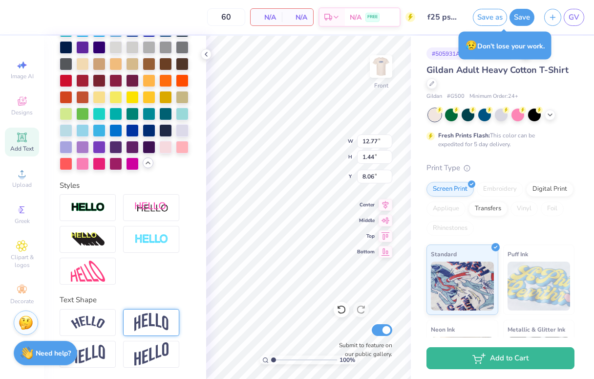
click at [156, 316] on img at bounding box center [151, 322] width 34 height 19
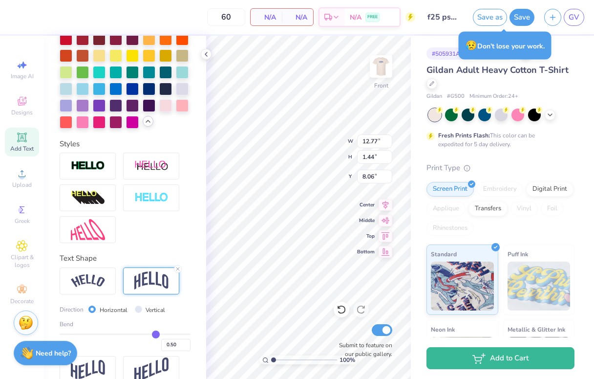
scroll to position [395, 0]
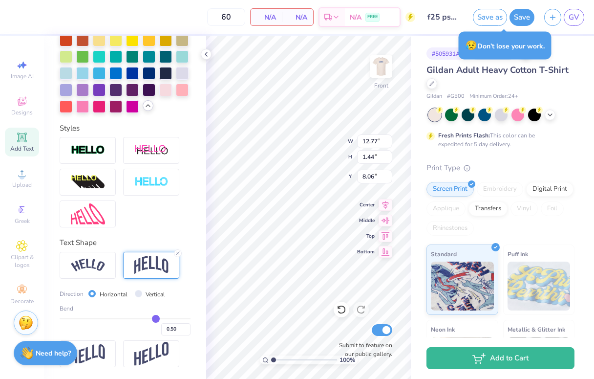
type input "0.46"
type input "0.45"
type input "0.44"
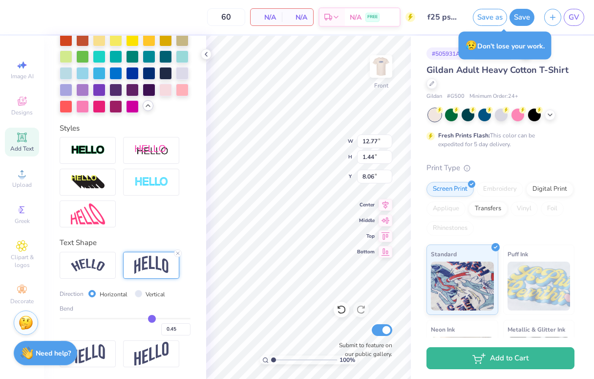
type input "0.44"
type input "0.41"
type input "0.38"
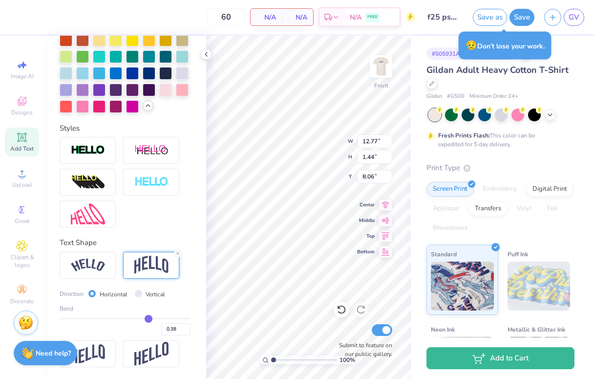
type input "0.36"
type input "0.34"
type input "0.32"
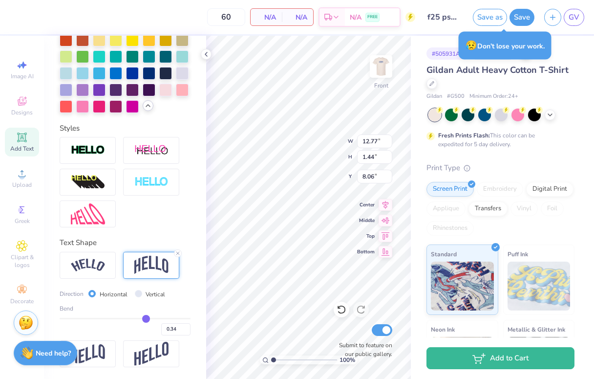
type input "0.32"
type input "0.3"
type input "0.30"
type input "0.28"
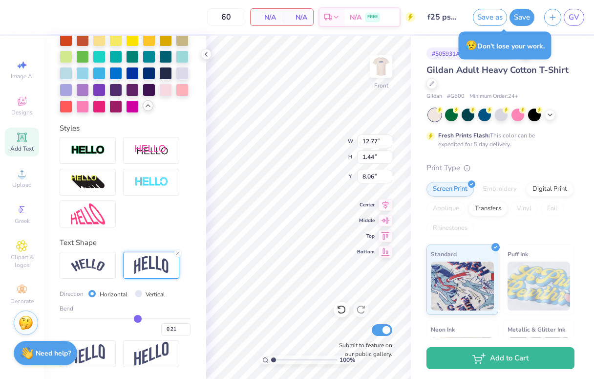
drag, startPoint x: 153, startPoint y: 317, endPoint x: 138, endPoint y: 317, distance: 15.6
click at [138, 318] on input "range" at bounding box center [125, 318] width 131 height 1
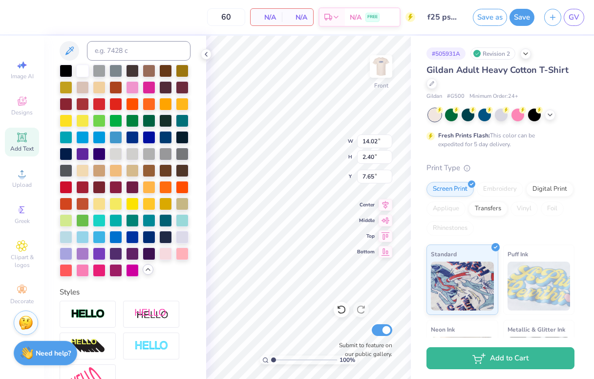
scroll to position [100, 0]
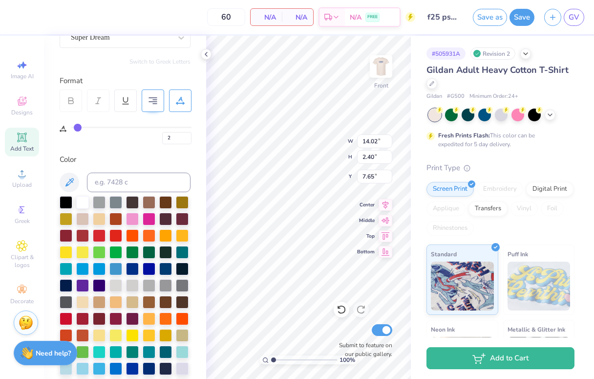
click at [77, 128] on input "range" at bounding box center [131, 127] width 120 height 1
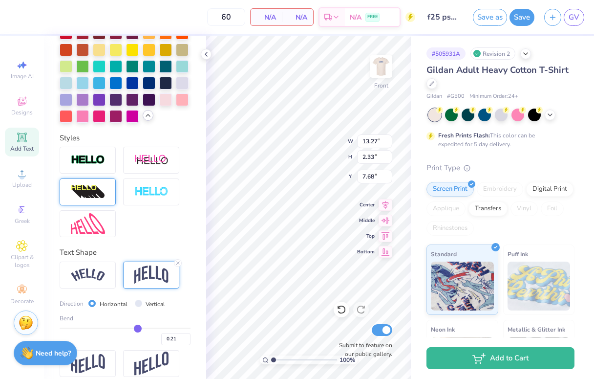
scroll to position [395, 0]
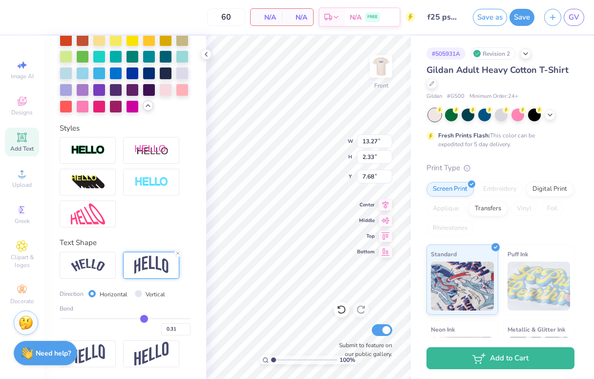
drag, startPoint x: 136, startPoint y: 317, endPoint x: 144, endPoint y: 317, distance: 8.3
click at [144, 318] on input "range" at bounding box center [125, 318] width 131 height 1
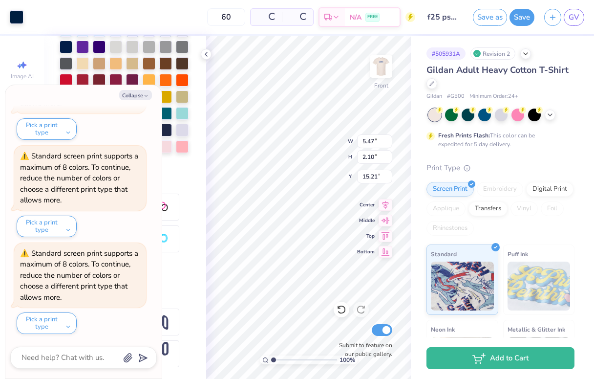
scroll to position [338, 0]
click at [144, 95] on icon "button" at bounding box center [146, 96] width 6 height 6
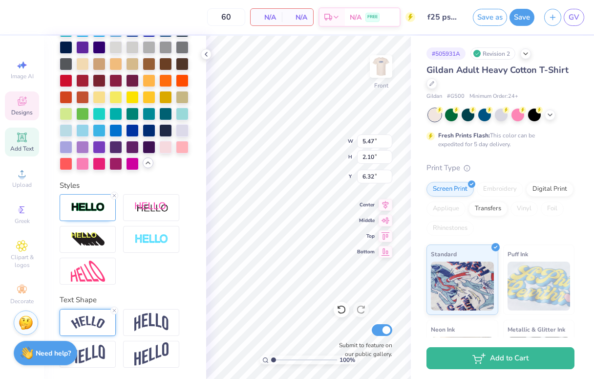
click at [85, 328] on img at bounding box center [88, 322] width 34 height 13
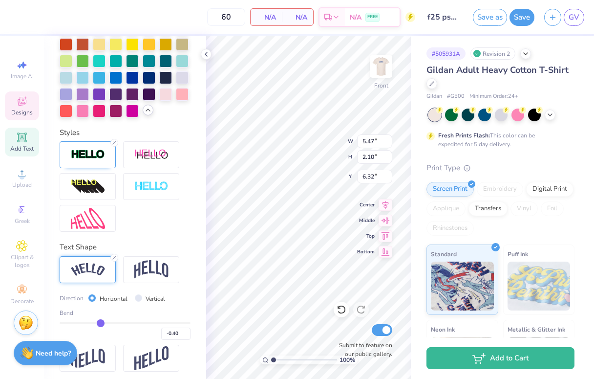
scroll to position [395, 0]
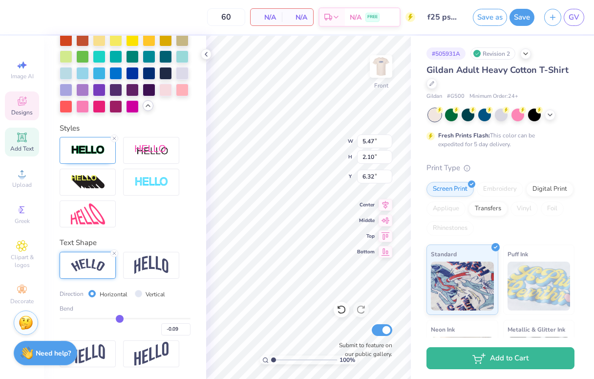
drag, startPoint x: 99, startPoint y: 318, endPoint x: 118, endPoint y: 317, distance: 19.1
click at [118, 318] on input "range" at bounding box center [125, 318] width 131 height 1
drag, startPoint x: 118, startPoint y: 317, endPoint x: 143, endPoint y: 316, distance: 24.9
click at [143, 318] on input "range" at bounding box center [125, 318] width 131 height 1
drag, startPoint x: 143, startPoint y: 316, endPoint x: 153, endPoint y: 315, distance: 10.8
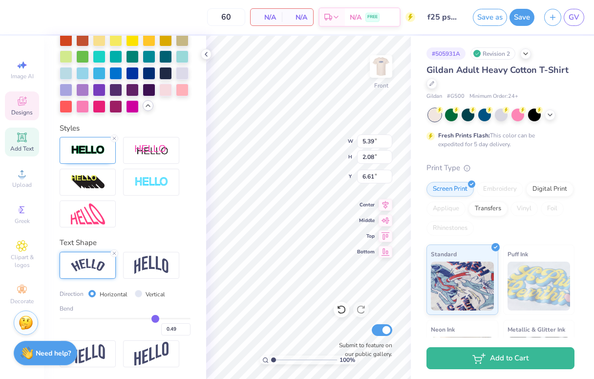
click at [155, 318] on input "range" at bounding box center [125, 318] width 131 height 1
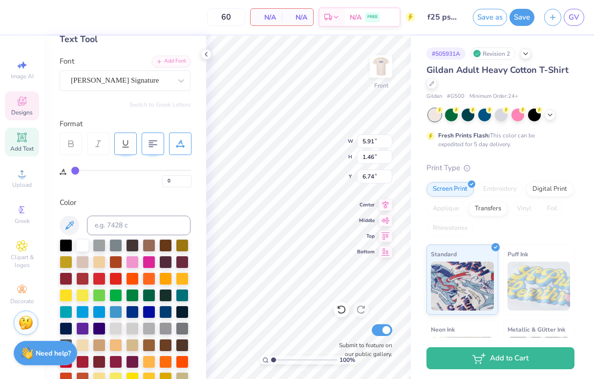
scroll to position [0, 0]
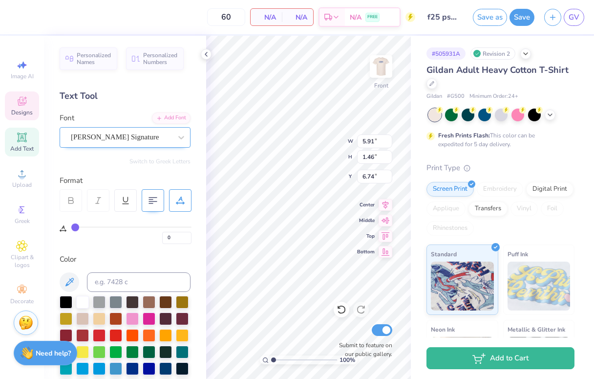
click at [123, 138] on div "[PERSON_NAME] Signature" at bounding box center [121, 136] width 103 height 15
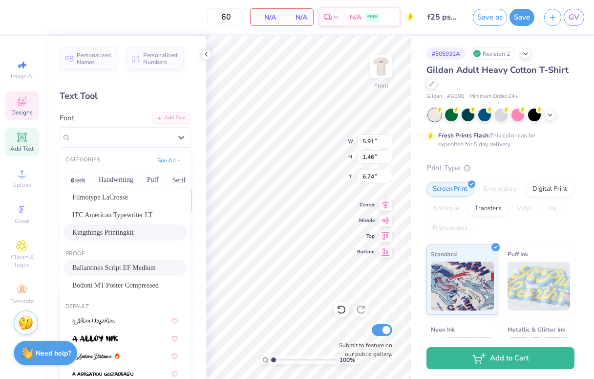
scroll to position [17, 0]
click at [114, 218] on span "ITC American Typewriter LT" at bounding box center [112, 215] width 80 height 10
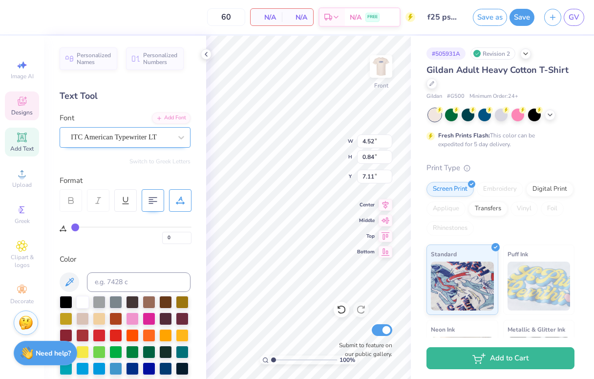
click at [138, 140] on div "ITC American Typewriter LT" at bounding box center [121, 136] width 103 height 15
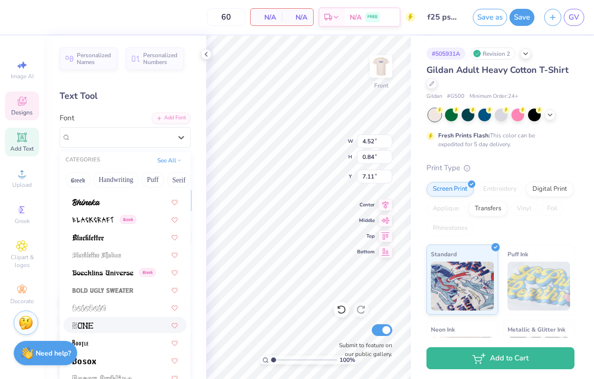
scroll to position [624, 0]
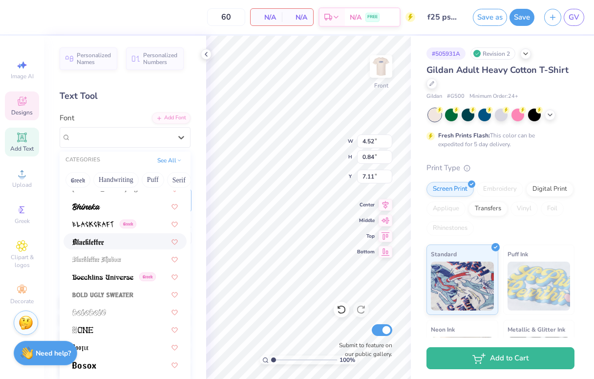
click at [118, 238] on div at bounding box center [125, 241] width 106 height 10
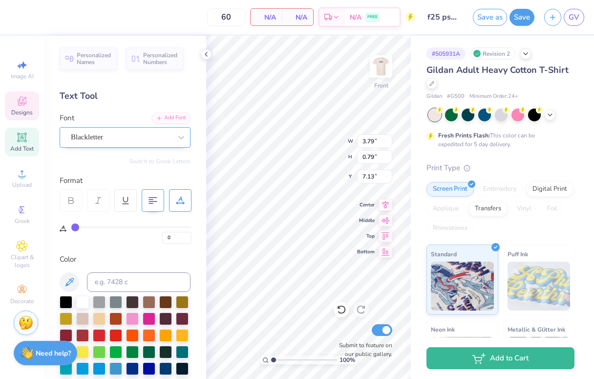
click at [139, 144] on div "Blackletter" at bounding box center [121, 136] width 103 height 15
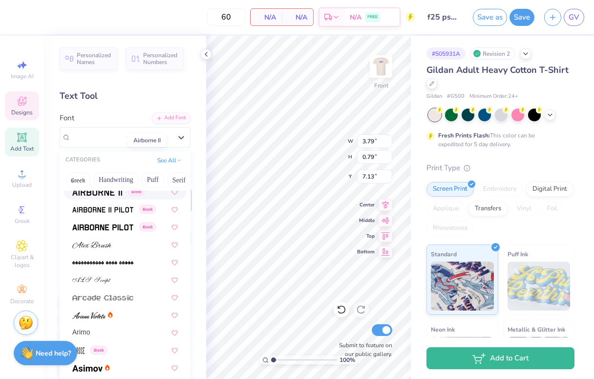
scroll to position [418, 0]
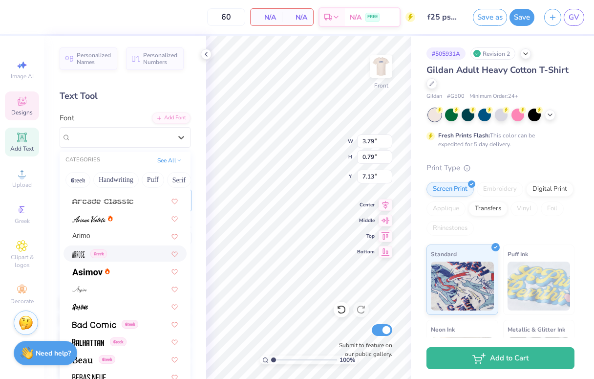
click at [107, 256] on div "Greek" at bounding box center [125, 253] width 106 height 10
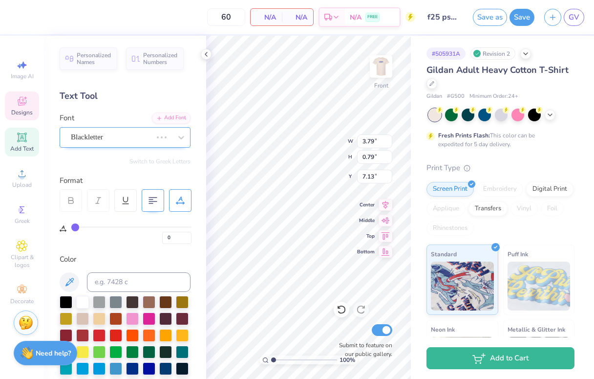
click at [142, 137] on div "Blackletter" at bounding box center [111, 136] width 83 height 15
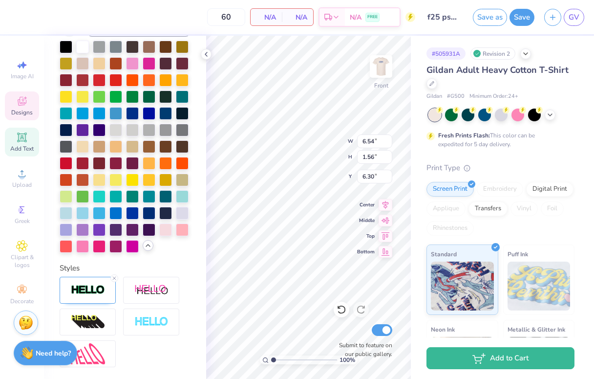
scroll to position [243, 0]
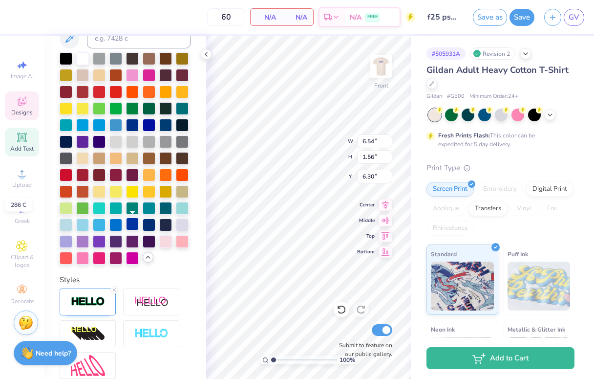
click at [133, 224] on div at bounding box center [132, 223] width 13 height 13
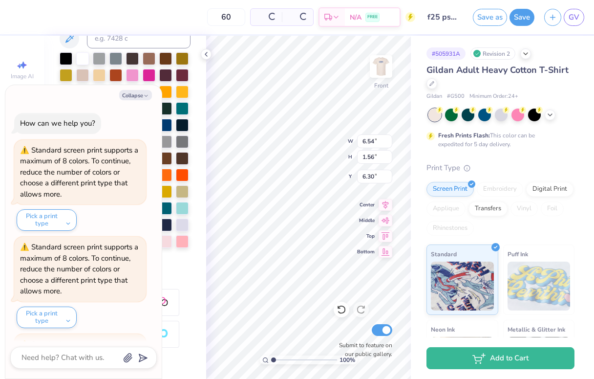
scroll to position [188, 0]
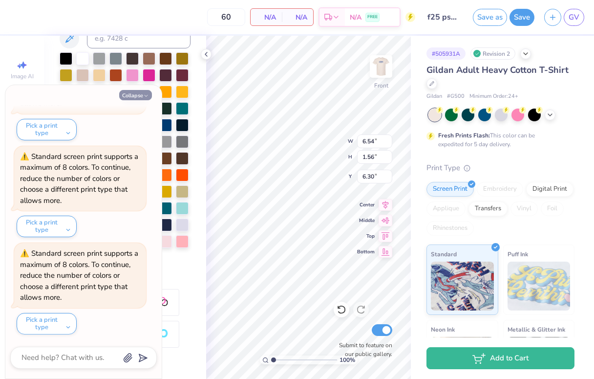
click at [145, 95] on polyline "button" at bounding box center [146, 95] width 3 height 1
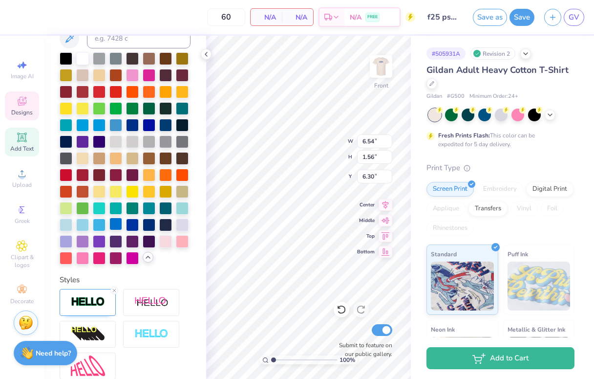
click at [114, 225] on div at bounding box center [115, 223] width 13 height 13
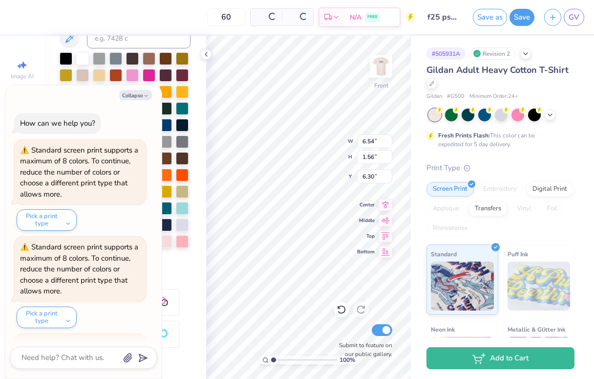
scroll to position [285, 0]
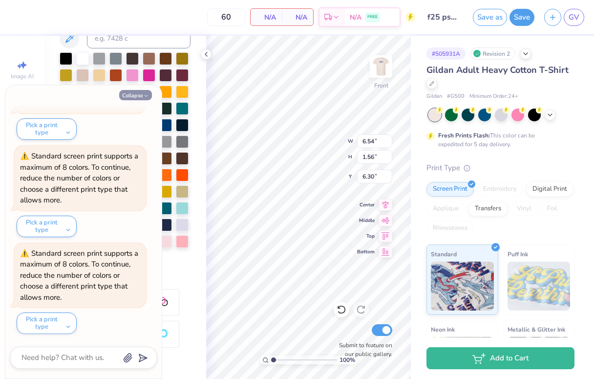
click at [139, 93] on button "Collapse" at bounding box center [135, 95] width 33 height 10
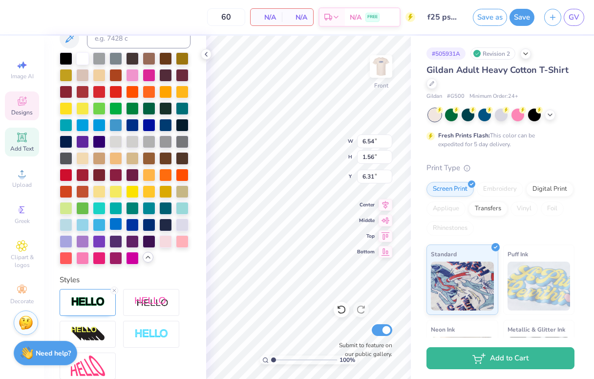
click at [114, 229] on div at bounding box center [115, 223] width 13 height 13
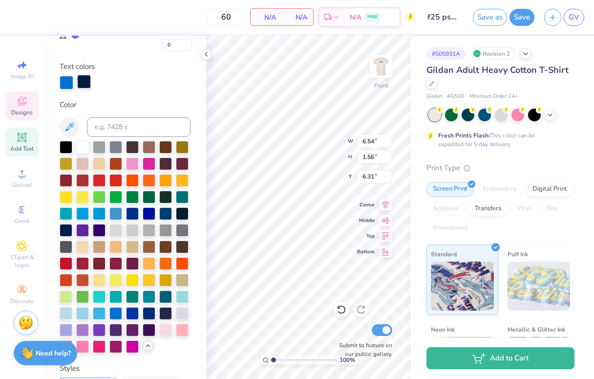
click at [81, 81] on div at bounding box center [84, 82] width 14 height 14
click at [133, 315] on div at bounding box center [132, 312] width 13 height 13
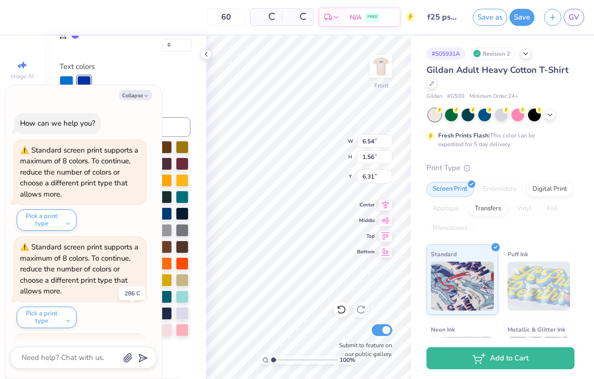
scroll to position [382, 0]
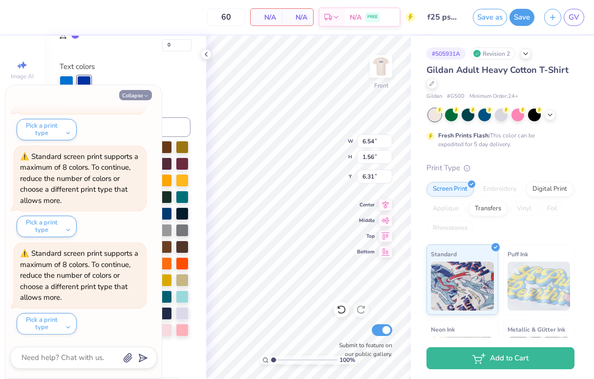
click at [142, 96] on button "Collapse" at bounding box center [135, 95] width 33 height 10
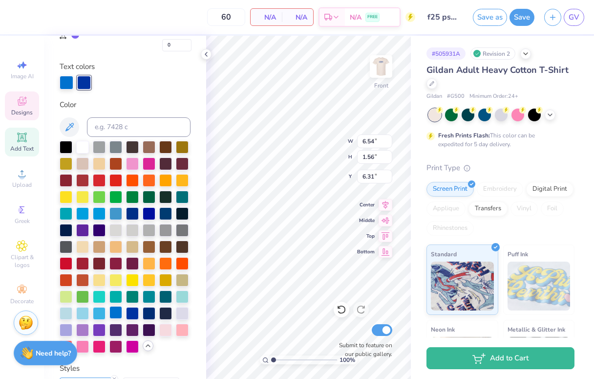
click at [113, 313] on div at bounding box center [115, 312] width 13 height 13
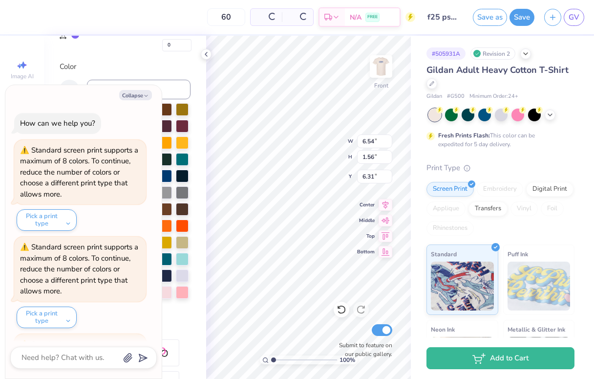
scroll to position [479, 0]
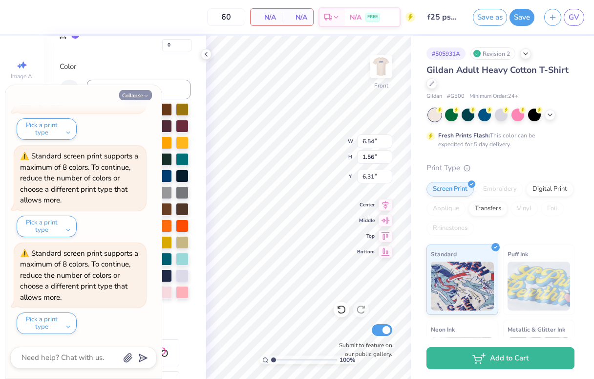
click at [147, 94] on icon "button" at bounding box center [146, 96] width 6 height 6
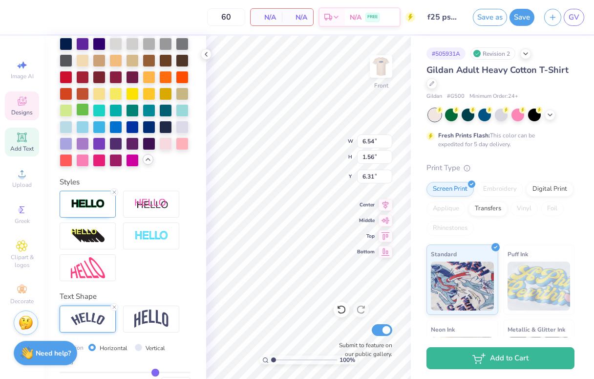
scroll to position [377, 0]
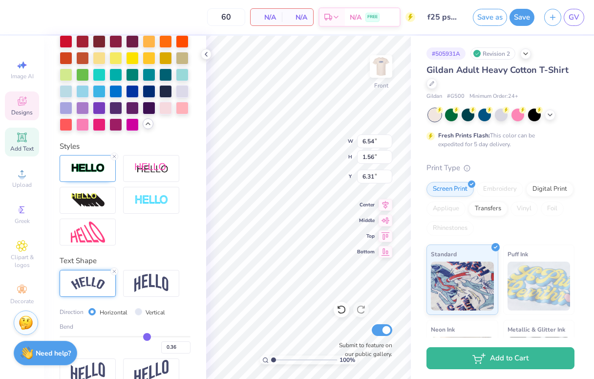
drag, startPoint x: 153, startPoint y: 336, endPoint x: 147, endPoint y: 336, distance: 6.4
click at [147, 336] on input "range" at bounding box center [125, 336] width 131 height 1
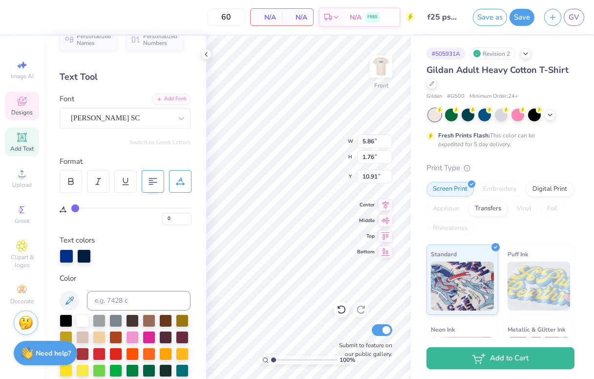
scroll to position [0, 0]
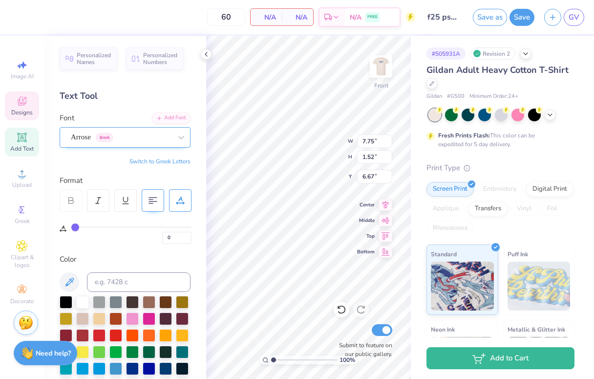
click at [153, 136] on div "Arrose Greek" at bounding box center [121, 136] width 103 height 15
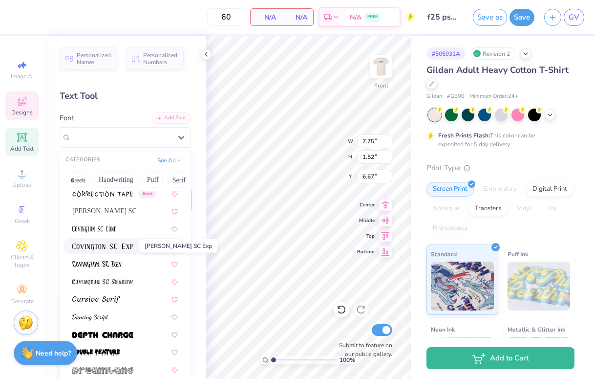
scroll to position [1676, 0]
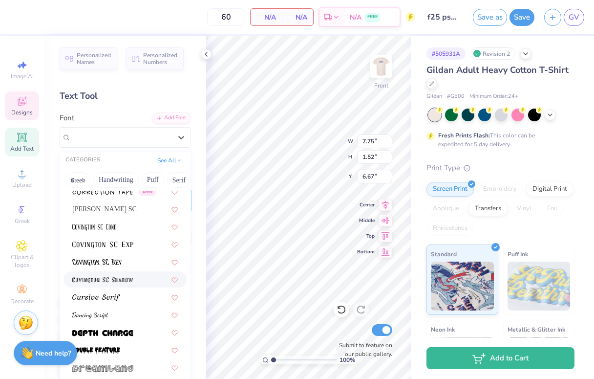
click at [105, 276] on span at bounding box center [102, 279] width 61 height 10
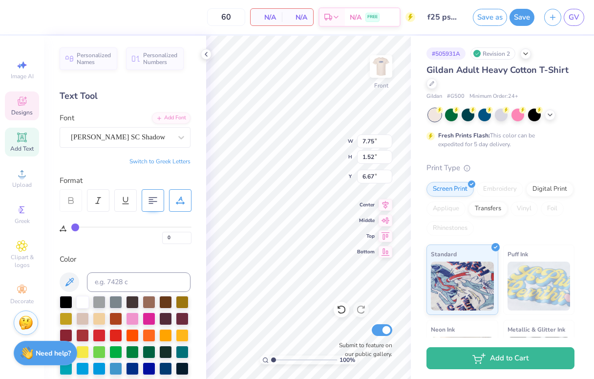
scroll to position [0, 0]
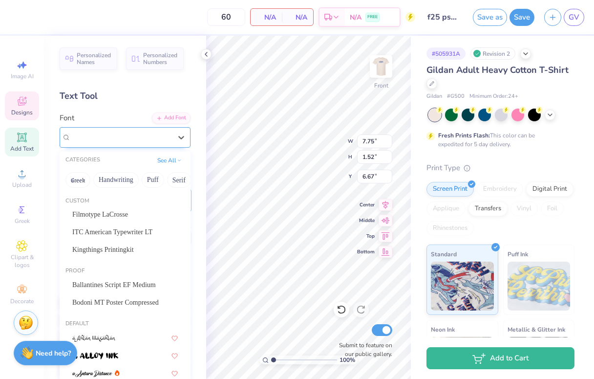
click at [169, 139] on div "[PERSON_NAME] SC Shadow" at bounding box center [121, 136] width 103 height 15
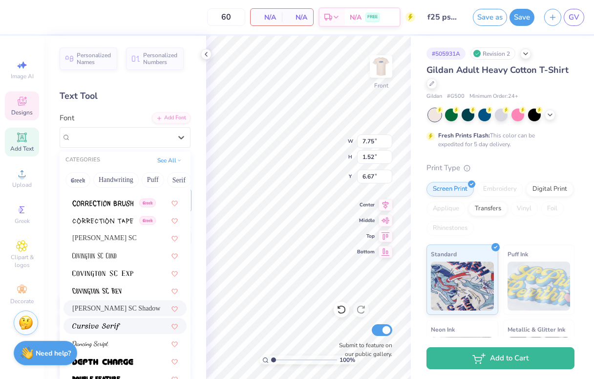
scroll to position [1646, 0]
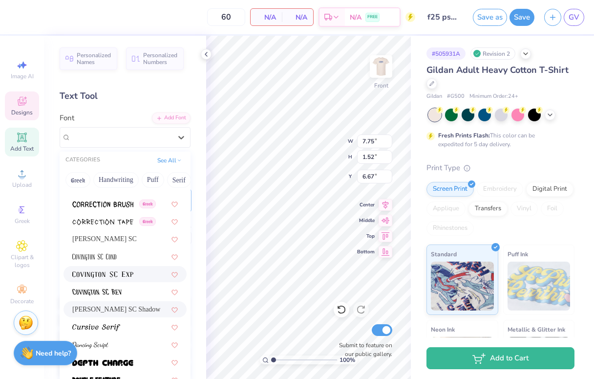
click at [131, 272] on img at bounding box center [102, 274] width 61 height 7
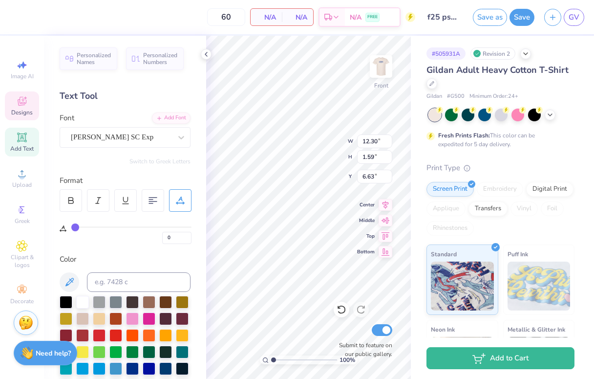
scroll to position [0, 3]
click at [369, 135] on div "100 % Front W 12.30 12.30 " H 1.59 1.59 " Y 6.63 6.63 " Center Middle Top Botto…" at bounding box center [308, 207] width 205 height 343
click at [371, 134] on div "100 % Front W 12.30 12.30 " H 1.59 1.59 " Y 6.64 6.64 " Center Middle Top Botto…" at bounding box center [308, 207] width 205 height 343
click at [31, 143] on div "Add Text" at bounding box center [22, 141] width 34 height 29
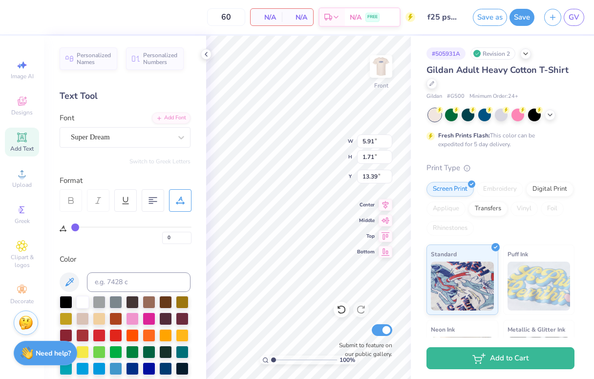
scroll to position [0, 0]
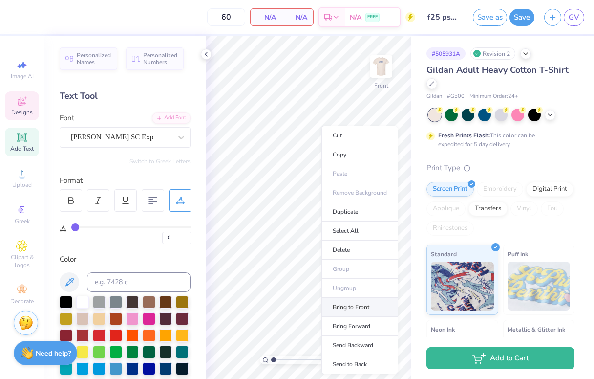
click at [337, 302] on li "Bring to Front" at bounding box center [359, 306] width 77 height 19
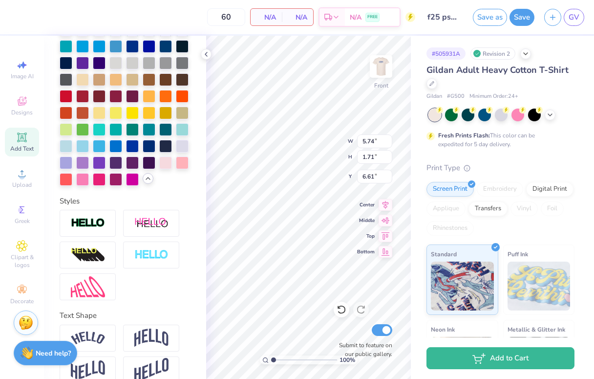
scroll to position [338, 0]
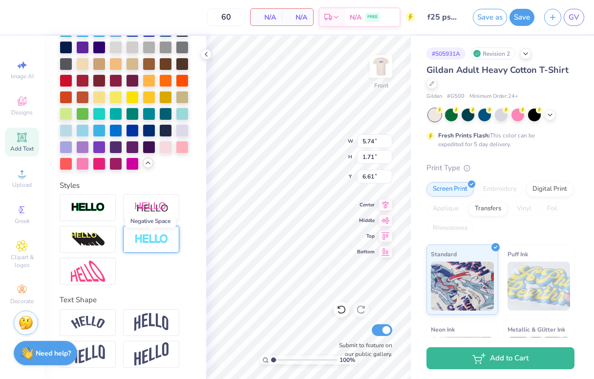
click at [135, 234] on img at bounding box center [151, 238] width 34 height 11
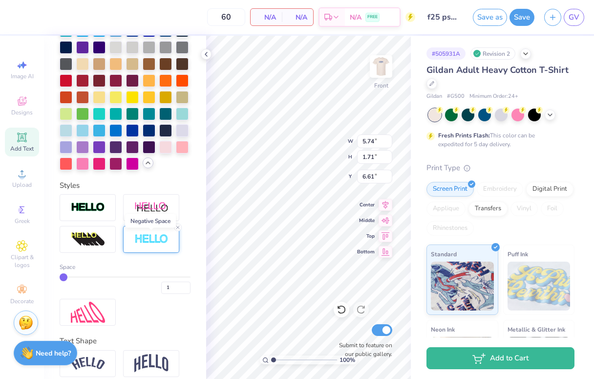
scroll to position [0, 0]
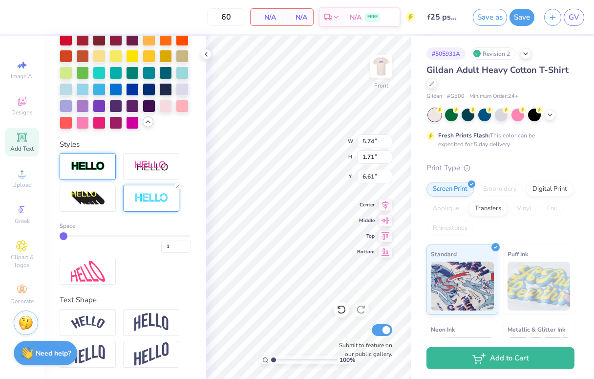
click at [106, 171] on div at bounding box center [88, 166] width 56 height 27
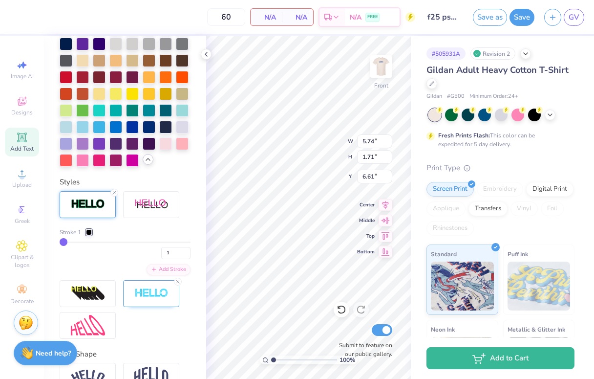
scroll to position [417, 0]
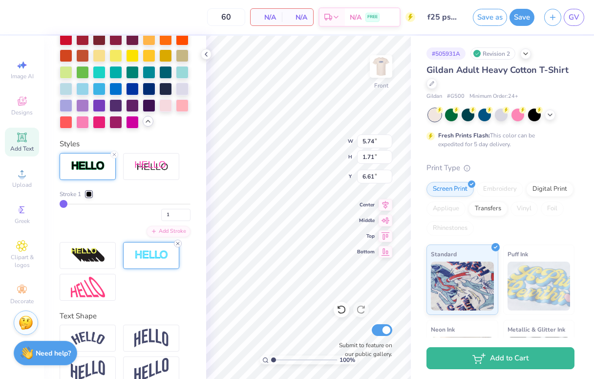
click at [177, 242] on line at bounding box center [177, 243] width 3 height 3
click at [89, 195] on div at bounding box center [89, 194] width 6 height 6
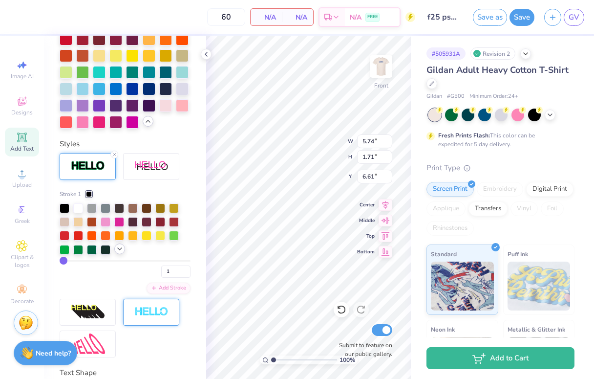
click at [116, 249] on icon at bounding box center [120, 249] width 8 height 8
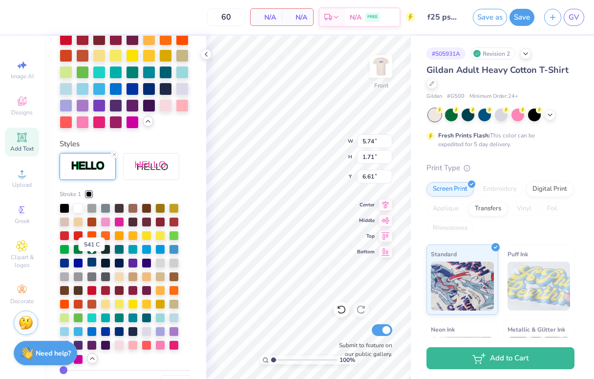
click at [91, 262] on div at bounding box center [92, 262] width 10 height 10
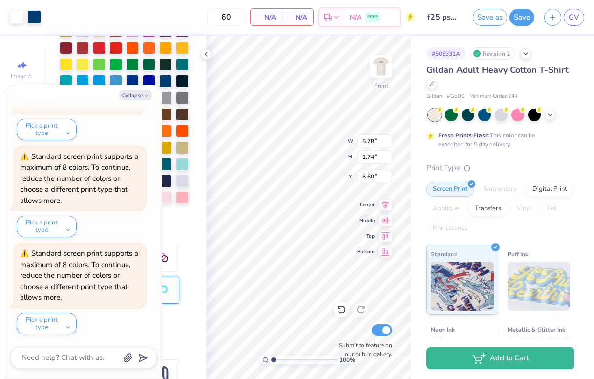
scroll to position [363, 0]
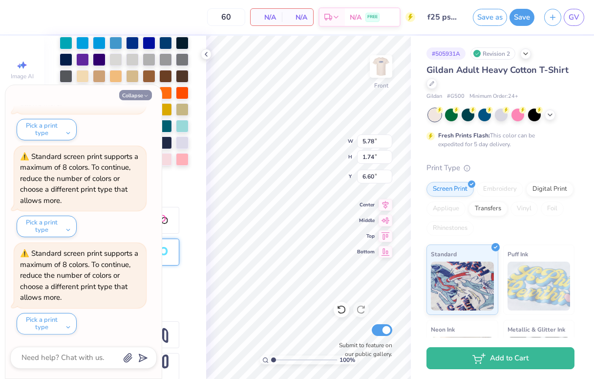
click at [133, 97] on button "Collapse" at bounding box center [135, 95] width 33 height 10
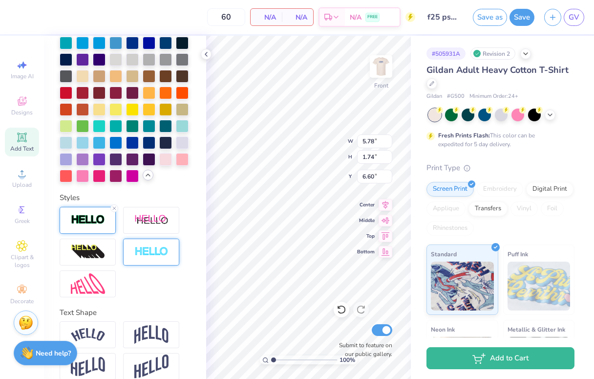
click at [105, 227] on div at bounding box center [88, 220] width 56 height 27
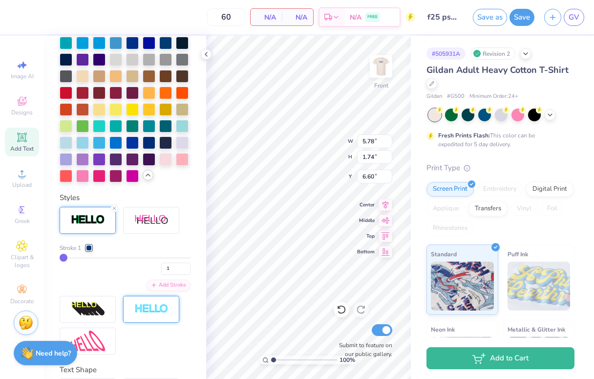
click at [88, 248] on div at bounding box center [89, 248] width 6 height 6
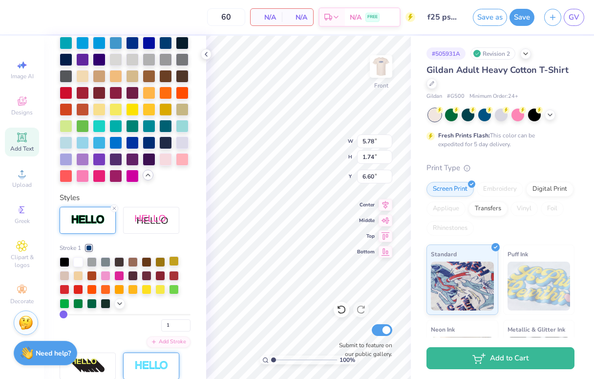
click at [172, 260] on div at bounding box center [174, 261] width 10 height 10
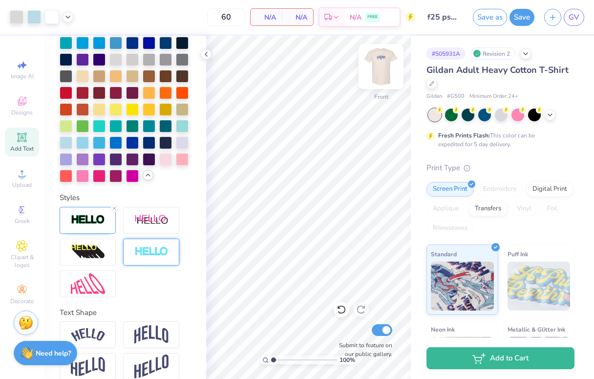
click at [382, 70] on img at bounding box center [380, 66] width 39 height 39
click at [384, 73] on img at bounding box center [380, 66] width 39 height 39
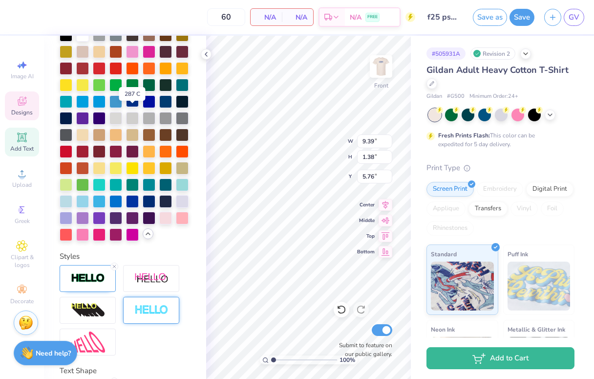
scroll to position [252, 0]
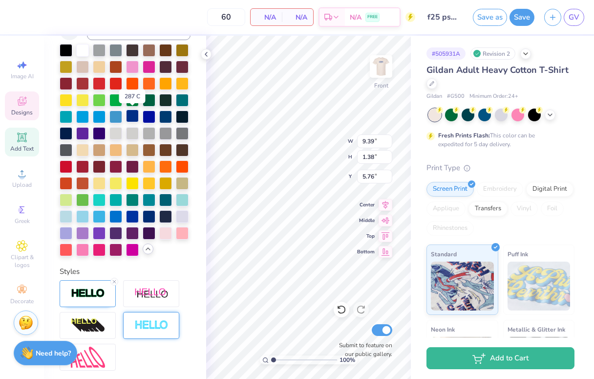
click at [129, 112] on div at bounding box center [132, 115] width 13 height 13
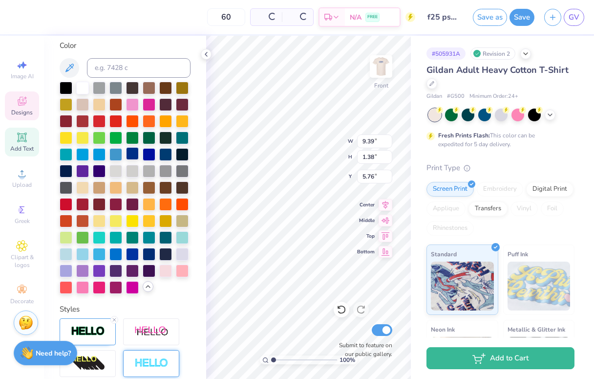
scroll to position [290, 0]
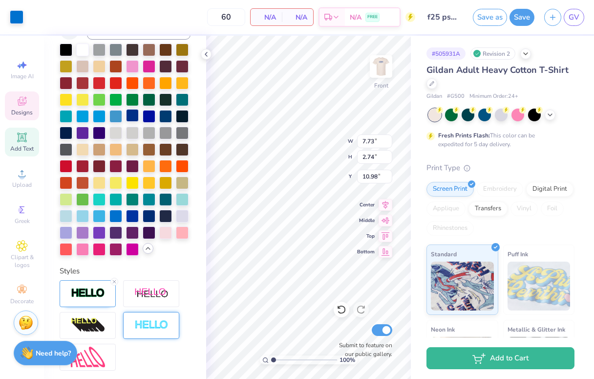
click at [132, 115] on div at bounding box center [132, 115] width 13 height 13
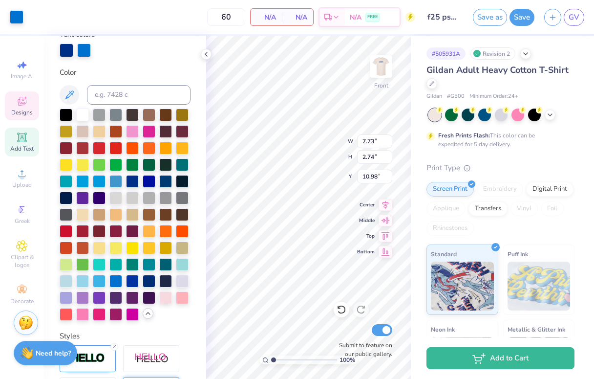
scroll to position [202, 0]
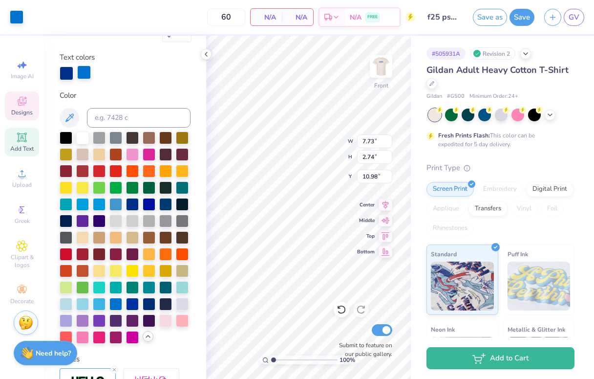
click at [84, 73] on div at bounding box center [84, 72] width 14 height 14
click at [130, 205] on div at bounding box center [132, 203] width 13 height 13
click at [119, 205] on div at bounding box center [115, 203] width 13 height 13
click at [129, 241] on div at bounding box center [132, 236] width 13 height 13
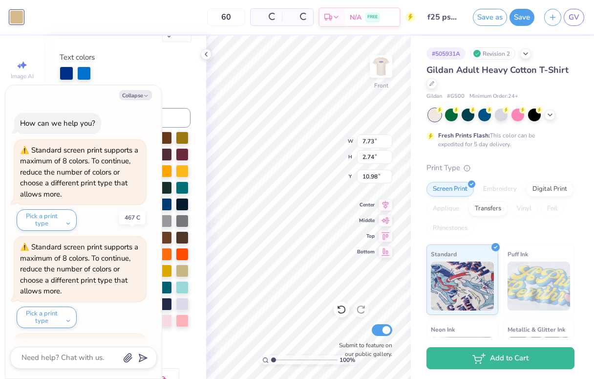
scroll to position [673, 0]
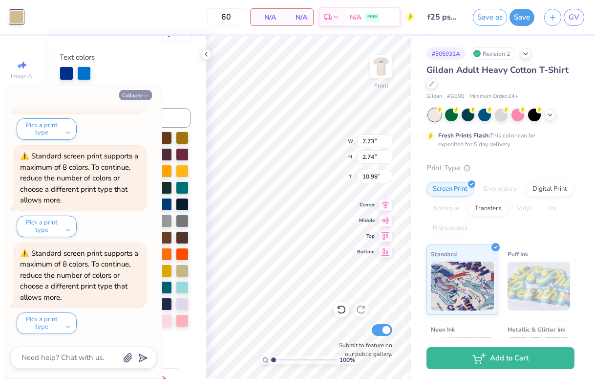
click at [140, 99] on button "Collapse" at bounding box center [135, 95] width 33 height 10
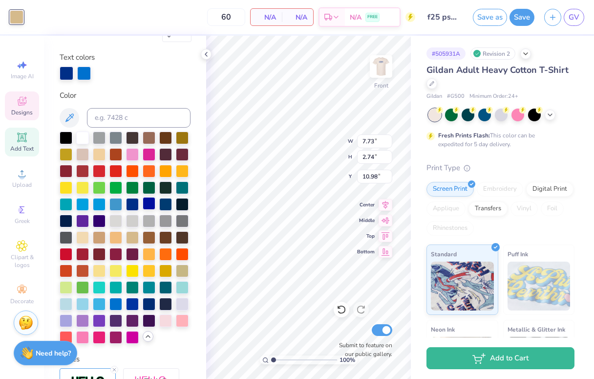
click at [149, 202] on div at bounding box center [149, 203] width 13 height 13
click at [135, 202] on div at bounding box center [132, 203] width 13 height 13
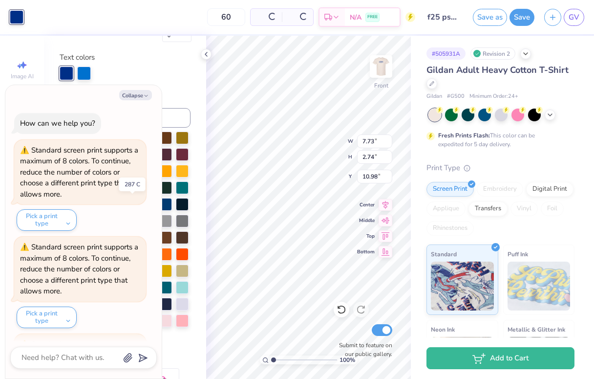
scroll to position [769, 0]
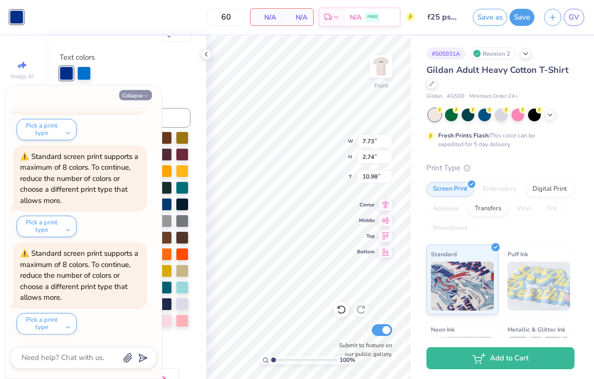
click at [138, 97] on button "Collapse" at bounding box center [135, 95] width 33 height 10
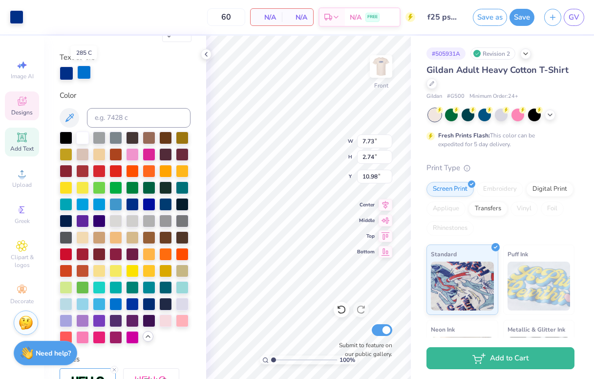
click at [84, 70] on div at bounding box center [84, 72] width 14 height 14
click at [118, 302] on div at bounding box center [115, 303] width 13 height 13
click at [71, 71] on div at bounding box center [67, 72] width 14 height 14
click at [81, 304] on div at bounding box center [82, 303] width 13 height 13
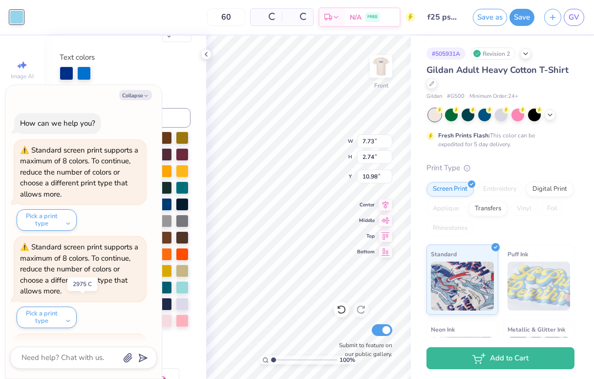
scroll to position [867, 0]
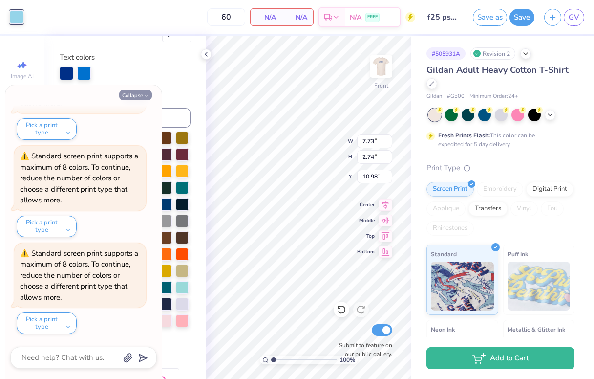
click at [130, 94] on button "Collapse" at bounding box center [135, 95] width 33 height 10
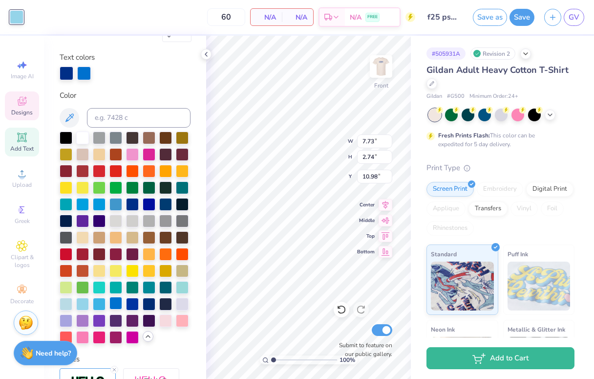
click at [114, 304] on div at bounding box center [115, 303] width 13 height 13
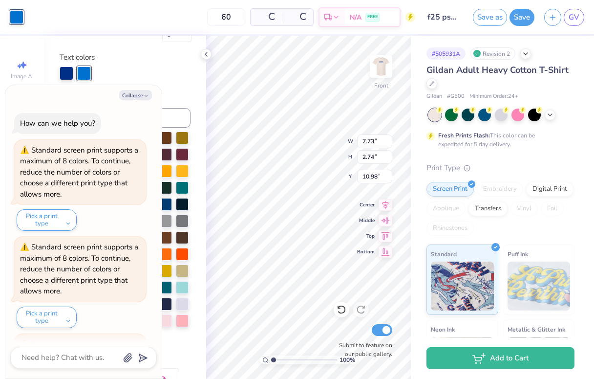
scroll to position [963, 0]
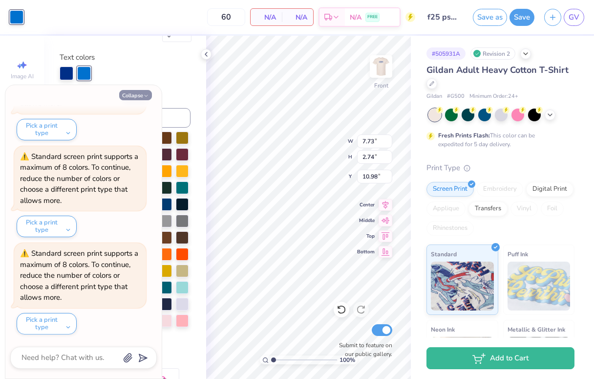
click at [148, 97] on icon "button" at bounding box center [146, 96] width 6 height 6
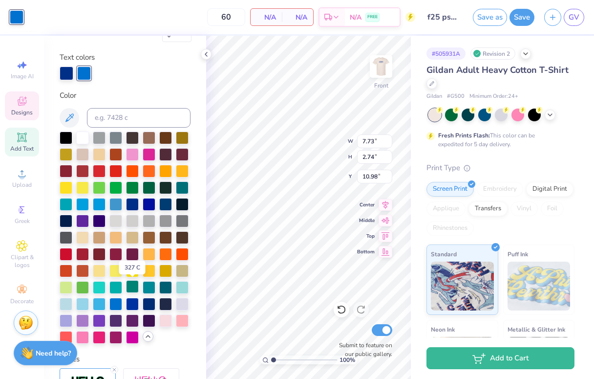
click at [132, 288] on div at bounding box center [132, 286] width 13 height 13
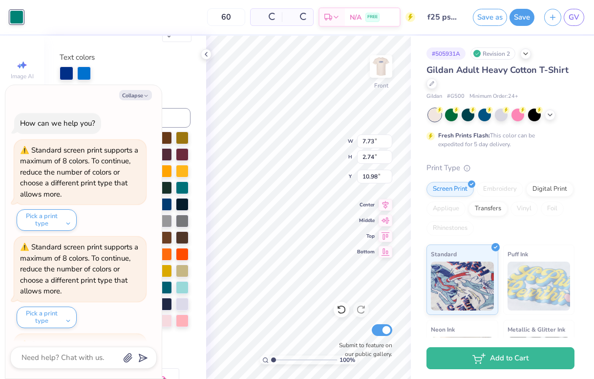
scroll to position [1060, 0]
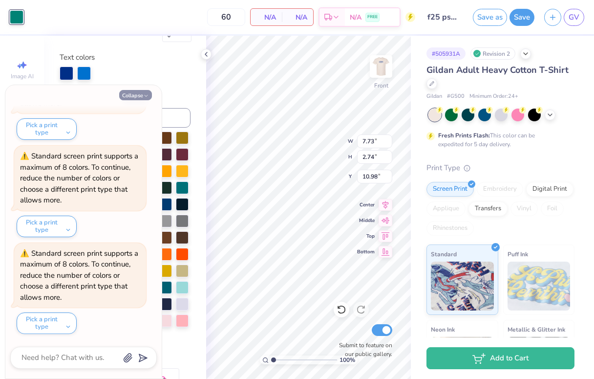
click at [139, 98] on button "Collapse" at bounding box center [135, 95] width 33 height 10
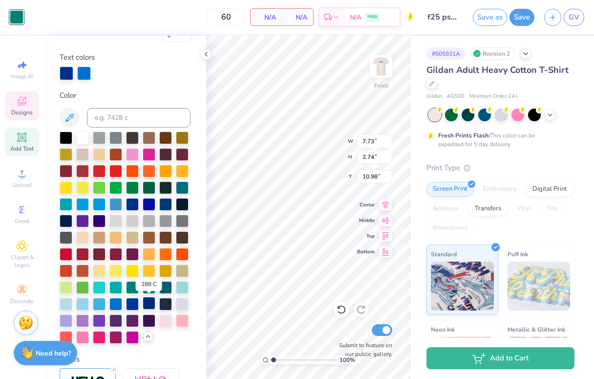
click at [145, 305] on div at bounding box center [149, 303] width 13 height 13
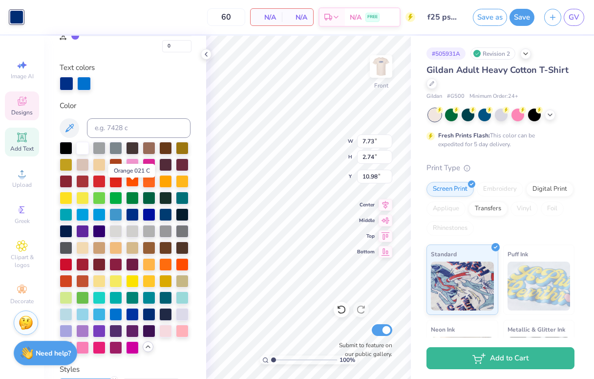
scroll to position [168, 0]
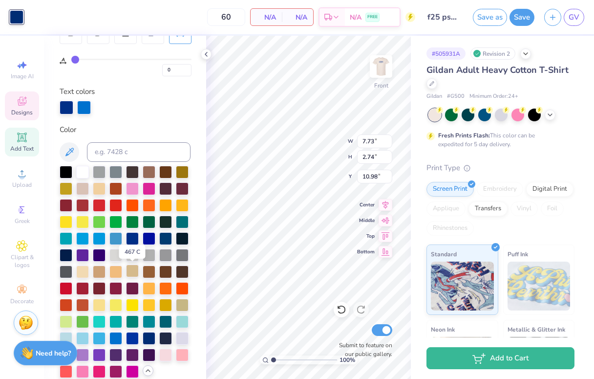
click at [128, 274] on div at bounding box center [132, 270] width 13 height 13
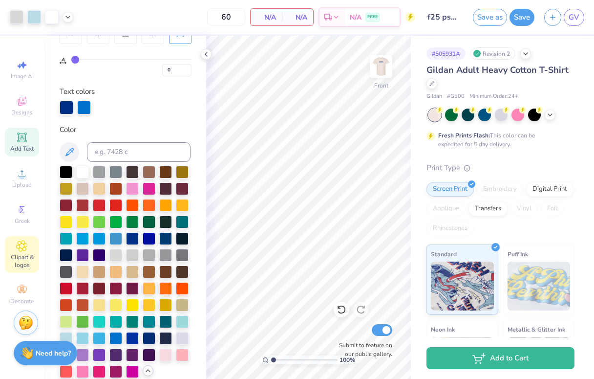
click at [17, 254] on span "Clipart & logos" at bounding box center [22, 261] width 34 height 16
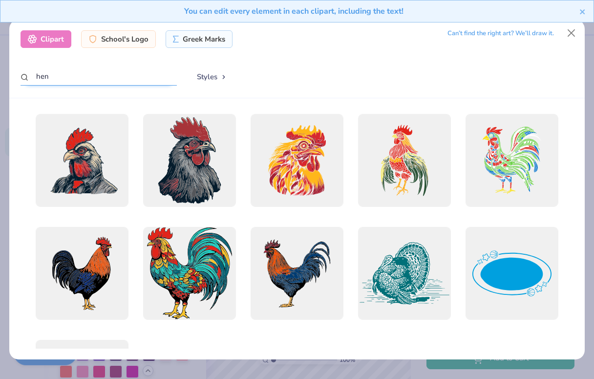
drag, startPoint x: 106, startPoint y: 77, endPoint x: -1, endPoint y: 71, distance: 107.7
click at [0, 71] on html "Art colors 60 N/A Per Item N/A Total Est. Delivery N/A FREE Design Title f25 ps…" at bounding box center [297, 189] width 594 height 379
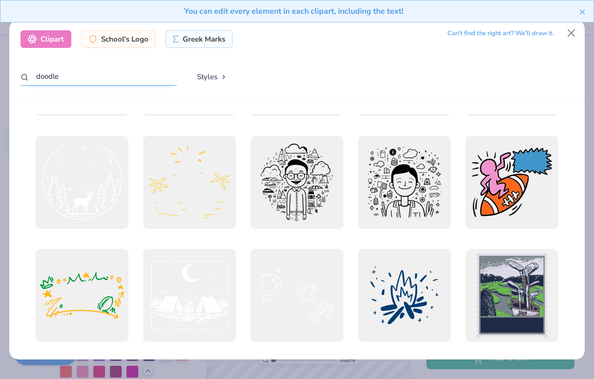
scroll to position [0, 0]
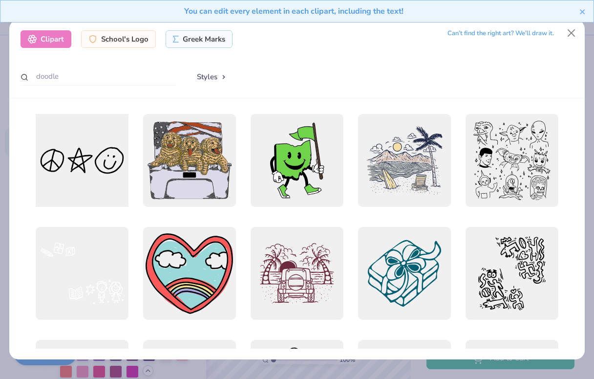
click at [88, 157] on div at bounding box center [82, 160] width 102 height 102
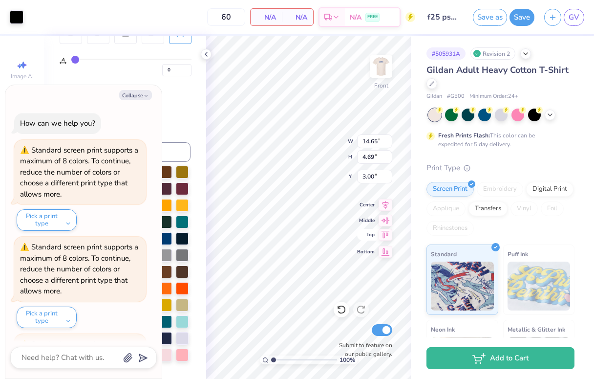
scroll to position [1157, 0]
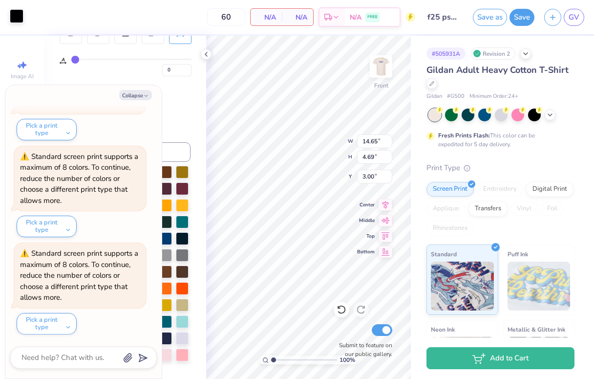
click at [17, 21] on div at bounding box center [17, 16] width 14 height 14
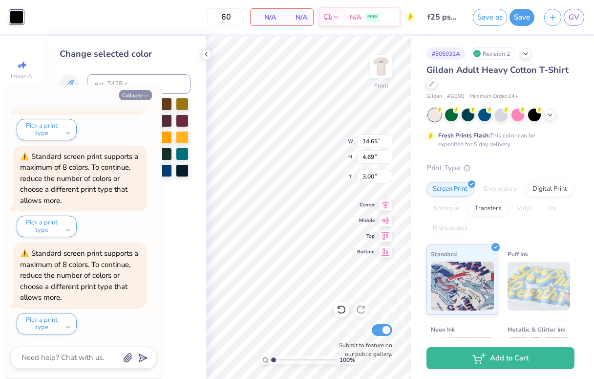
click at [139, 95] on button "Collapse" at bounding box center [135, 95] width 33 height 10
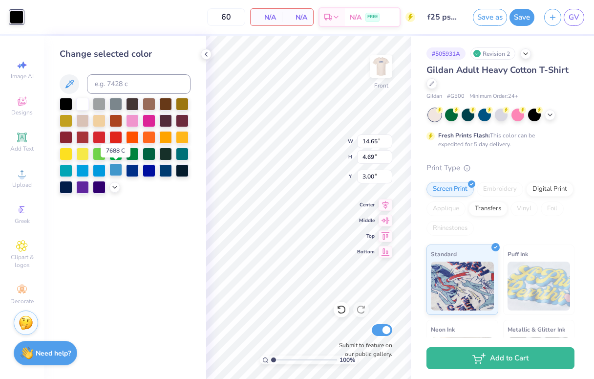
click at [114, 172] on div at bounding box center [115, 169] width 13 height 13
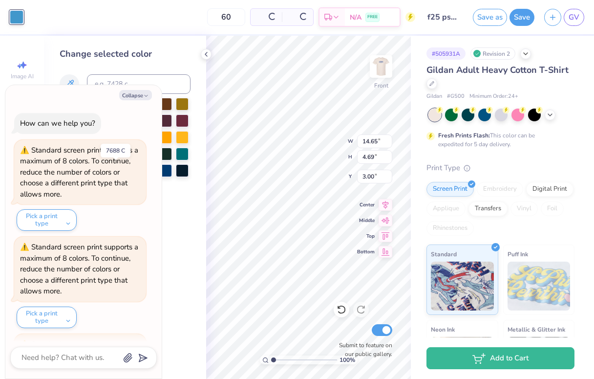
scroll to position [1254, 0]
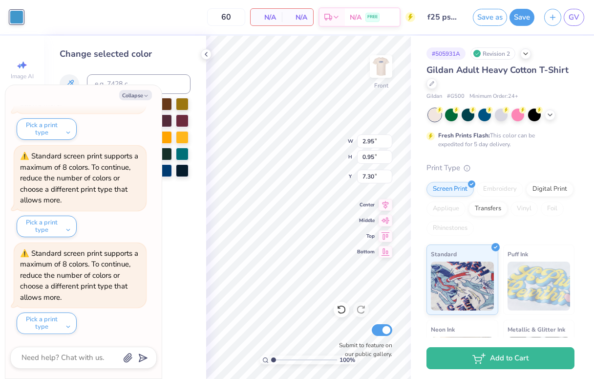
click at [322, 139] on div "100 % Front W 2.95 2.95 " H 0.95 0.95 " Y 7.30 7.30 " Center Middle Top Bottom …" at bounding box center [308, 207] width 205 height 343
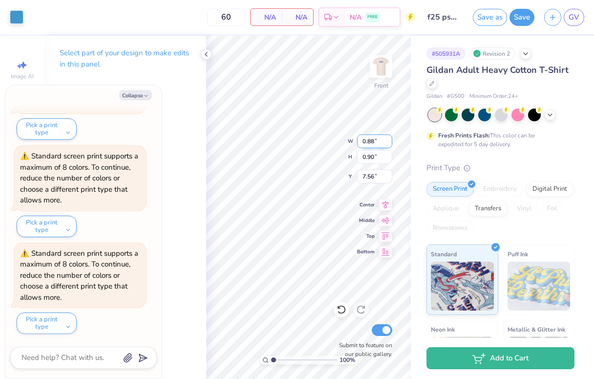
click at [324, 140] on div "100 % Front W 0.88 0.88 " H 0.90 0.90 " Y 7.56 7.56 " Center Middle Top Bottom …" at bounding box center [308, 207] width 205 height 343
click at [344, 307] on icon at bounding box center [341, 309] width 8 height 9
click at [323, 142] on div "100 % Front W 0.88 0.88 " H 0.90 0.90 " Y 7.56 7.56 " Center Middle Top Bottom …" at bounding box center [308, 207] width 205 height 343
